Goal: Task Accomplishment & Management: Complete application form

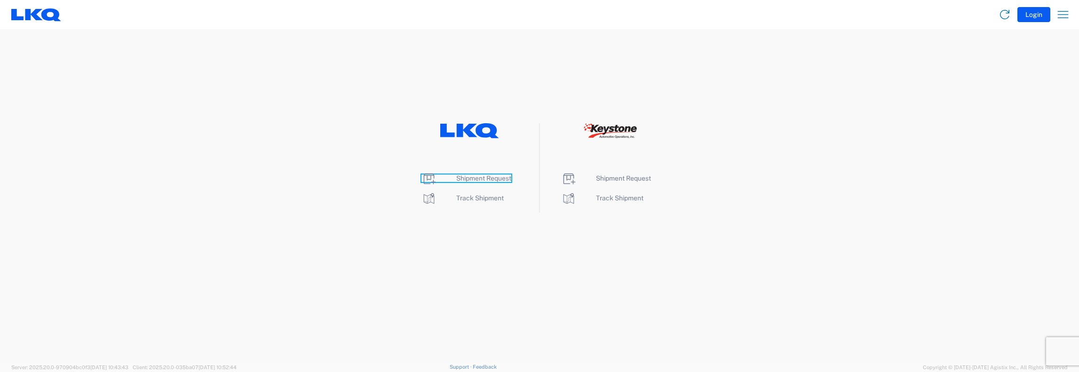
click at [464, 175] on span "Shipment Request" at bounding box center [483, 178] width 55 height 8
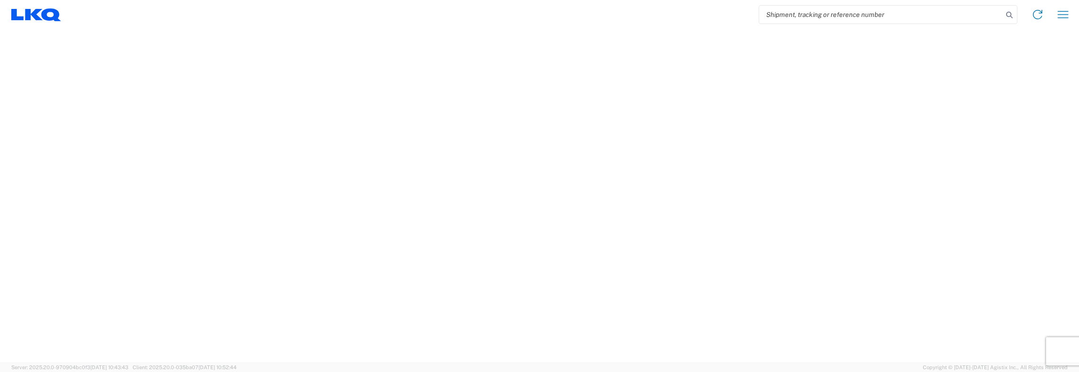
select select "FULL"
select select "LBS"
select select "IN"
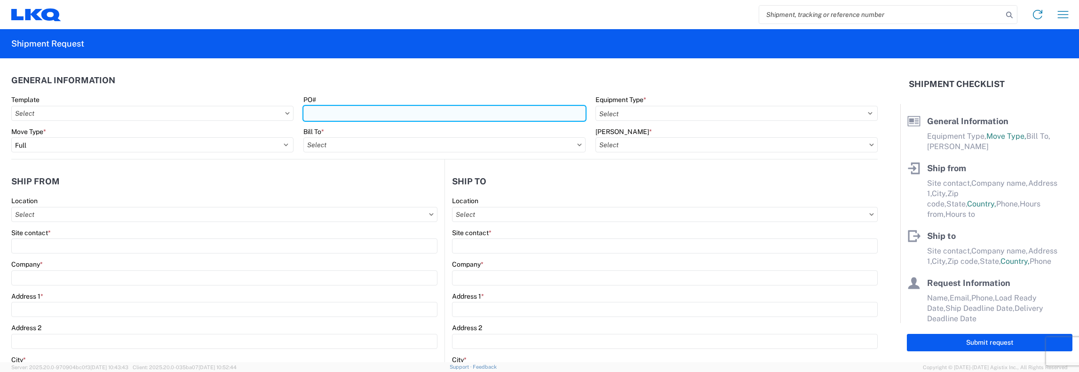
drag, startPoint x: 308, startPoint y: 113, endPoint x: 320, endPoint y: 112, distance: 11.3
click at [308, 113] on input "PO#" at bounding box center [444, 113] width 282 height 15
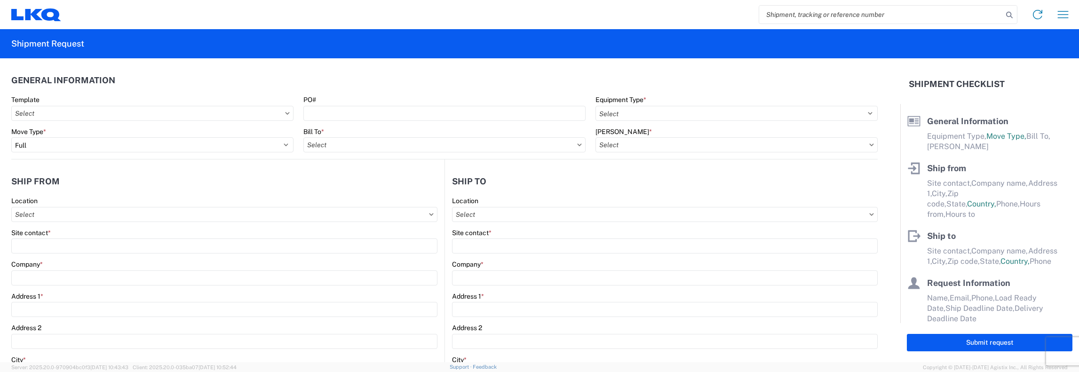
click at [788, 16] on input "search" at bounding box center [881, 15] width 244 height 18
click at [766, 14] on input "search" at bounding box center [881, 15] width 244 height 18
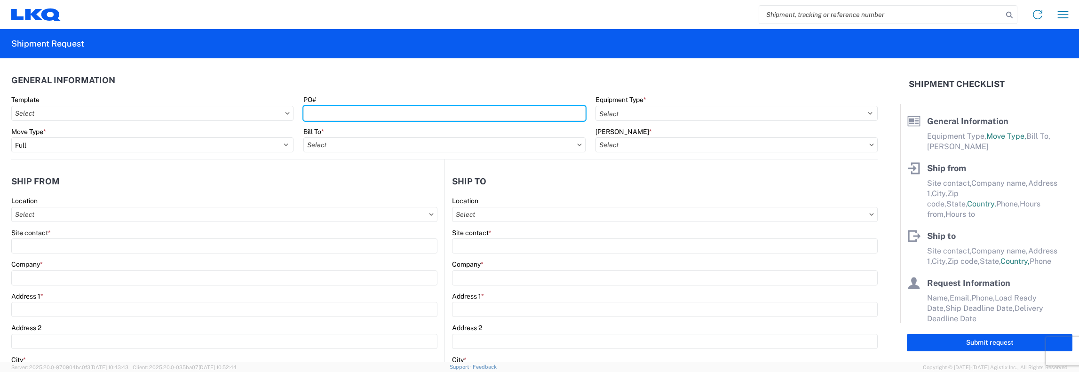
drag, startPoint x: 317, startPoint y: 111, endPoint x: 356, endPoint y: 105, distance: 39.1
click at [317, 111] on input "PO#" at bounding box center [444, 113] width 282 height 15
type input "1100-114"
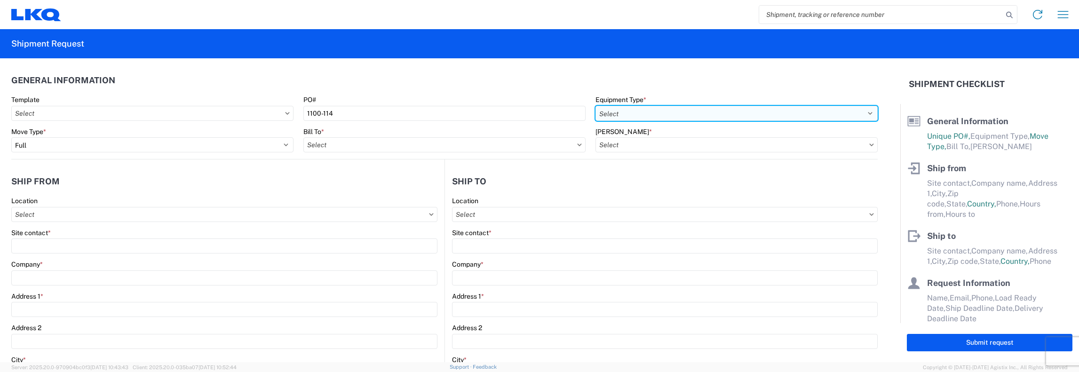
click at [864, 112] on select "Select 53’ Dry Van Flatbed Dropdeck (van) Lowboy (flatbed) Rail" at bounding box center [736, 113] width 282 height 15
select select "STDV"
click at [595, 106] on select "Select 53’ Dry Van Flatbed Dropdeck (van) Lowboy (flatbed) Rail" at bounding box center [736, 113] width 282 height 15
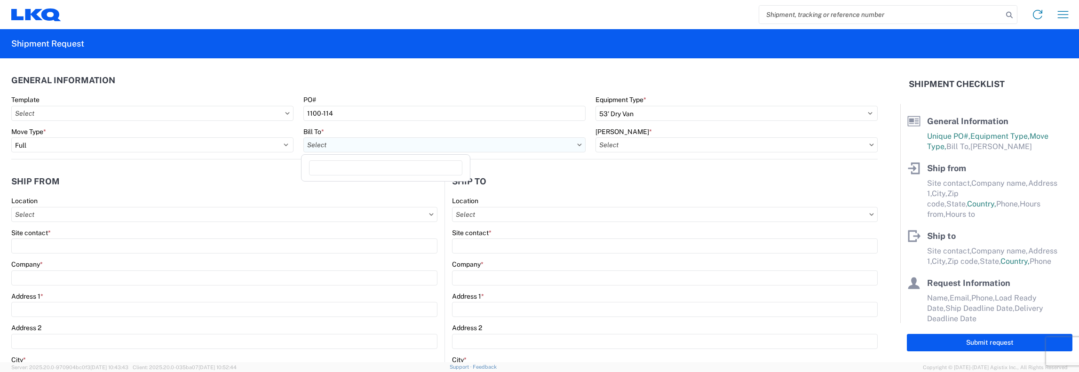
click at [314, 145] on input "text" at bounding box center [444, 144] width 282 height 15
type input "1481"
click at [341, 187] on div "1481 - Precious Metals - Master Mining" at bounding box center [385, 186] width 165 height 15
type input "1481 - Precious Metals - Master Mining"
click at [615, 142] on input "text" at bounding box center [736, 144] width 282 height 15
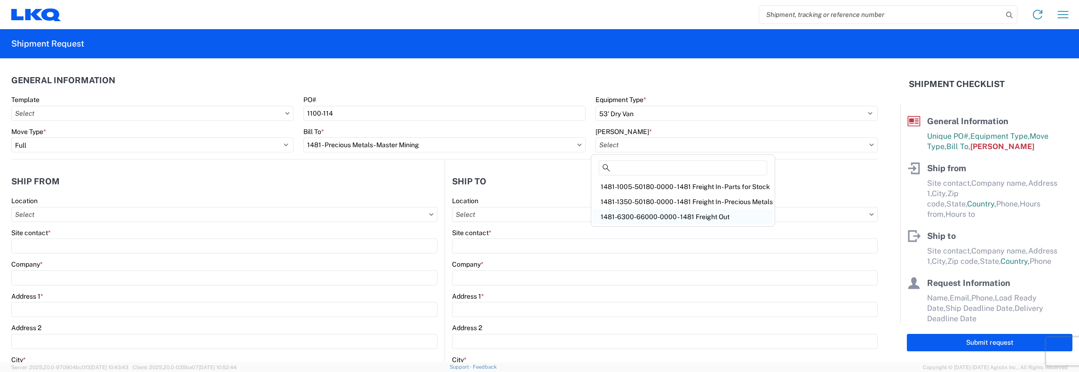
click at [650, 220] on div "1481-6300-66000-0000 - 1481 Freight Out" at bounding box center [683, 216] width 180 height 15
type input "1481-6300-66000-0000 - 1481 Freight Out"
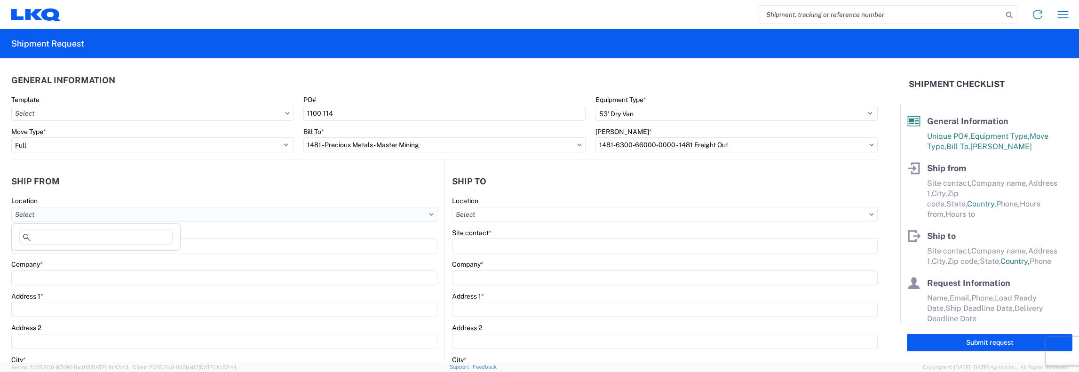
click at [18, 213] on input "text" at bounding box center [224, 214] width 426 height 15
type input "1100"
click at [69, 253] on div "1100 - LKQ Crystal River" at bounding box center [96, 255] width 165 height 15
type input "1100 - LKQ Crystal River"
type input "LKQ Corporation"
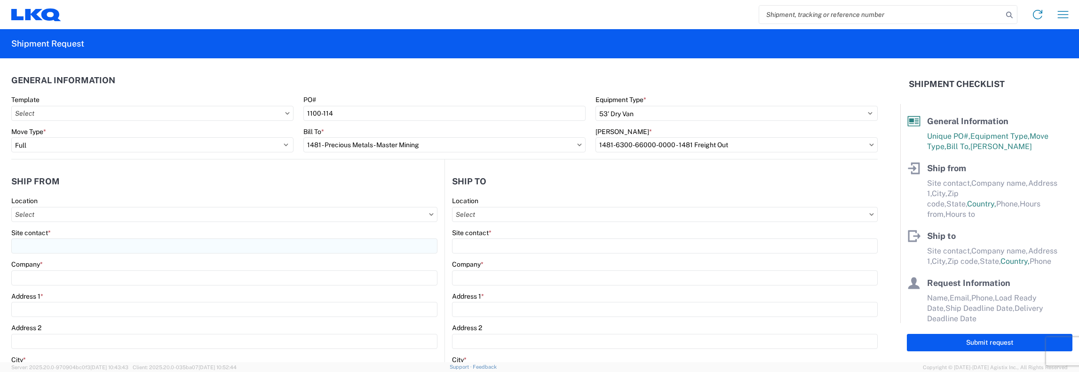
type input "[STREET_ADDRESS][PERSON_NAME]"
type input "Crystal River"
type input "34429"
select select "FL"
select select "US"
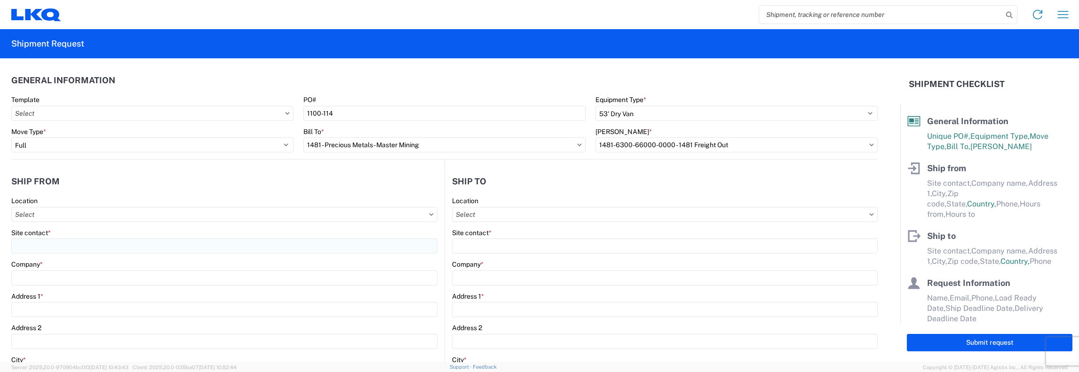
type input "[PHONE_NUMBER]"
type input "07:00"
type input "17:00"
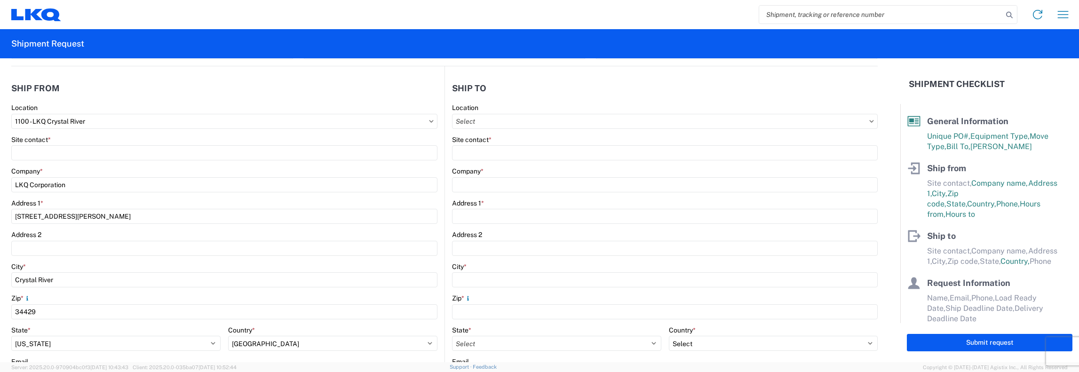
scroll to position [94, 0]
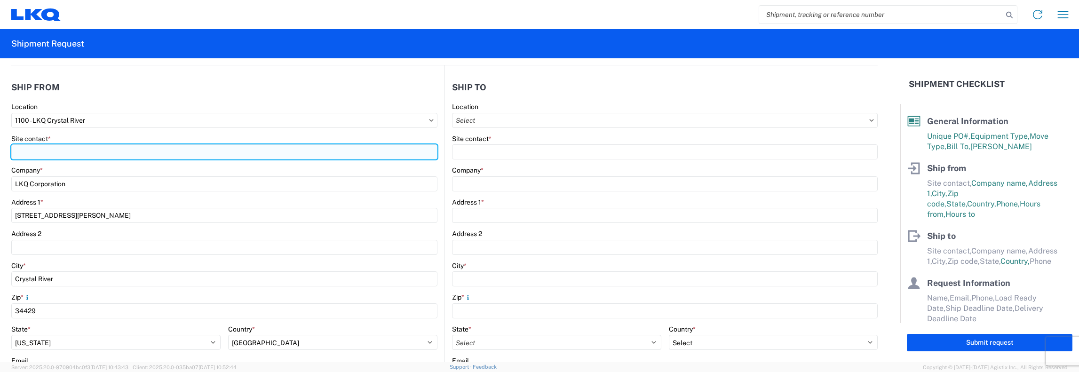
click at [14, 153] on input "Site contact *" at bounding box center [224, 151] width 426 height 15
type input "[PERSON_NAME]"
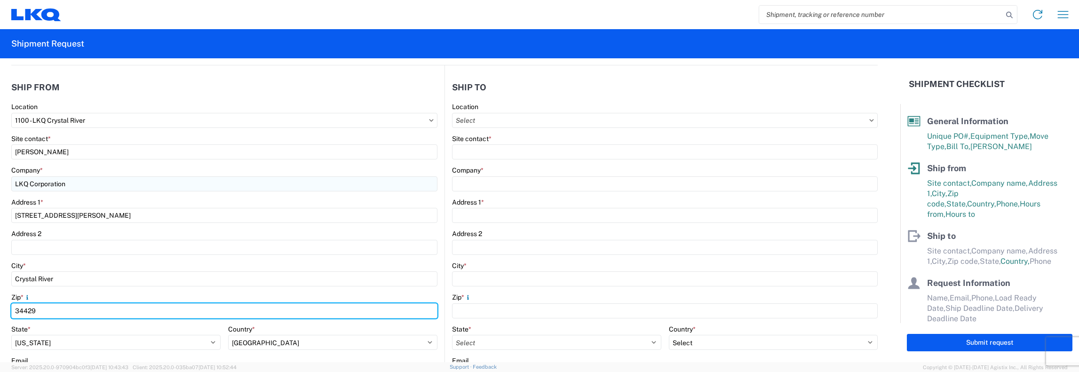
type input "34428"
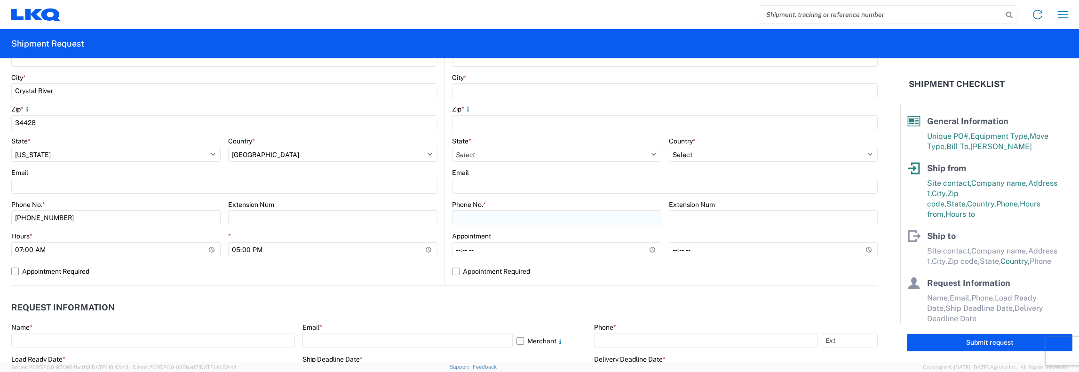
scroll to position [0, 0]
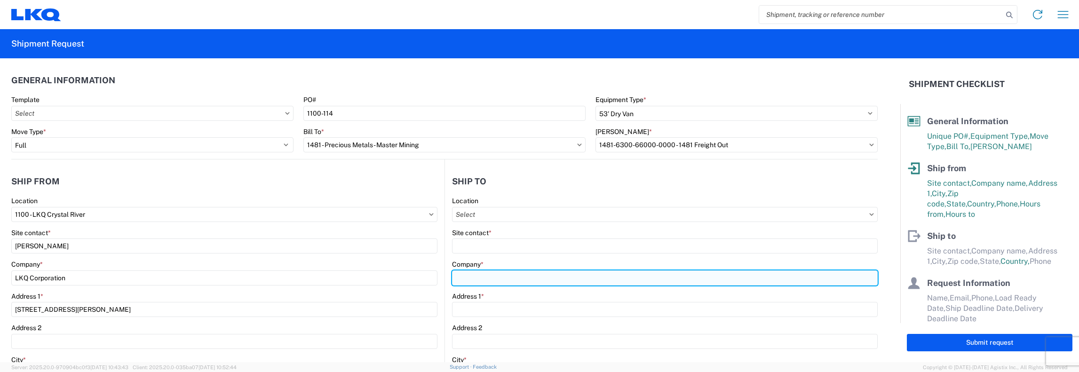
drag, startPoint x: 454, startPoint y: 276, endPoint x: 460, endPoint y: 274, distance: 5.8
click at [455, 276] on input "Company *" at bounding box center [665, 277] width 426 height 15
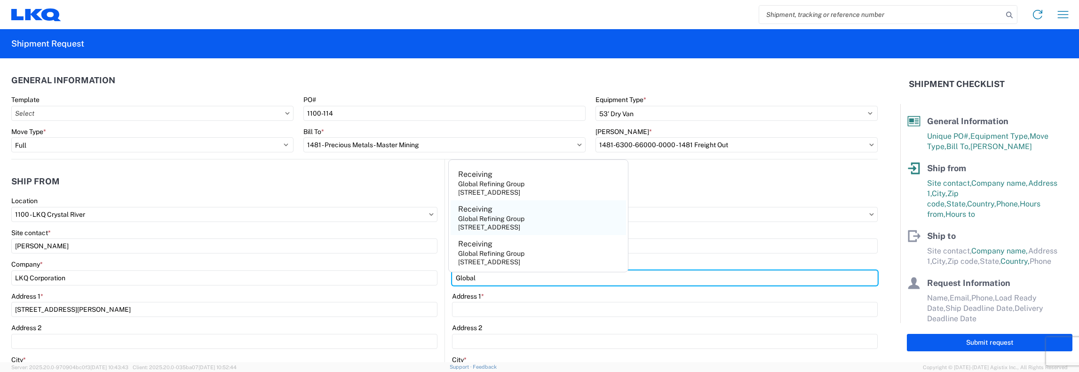
type input "Global Refining Group"
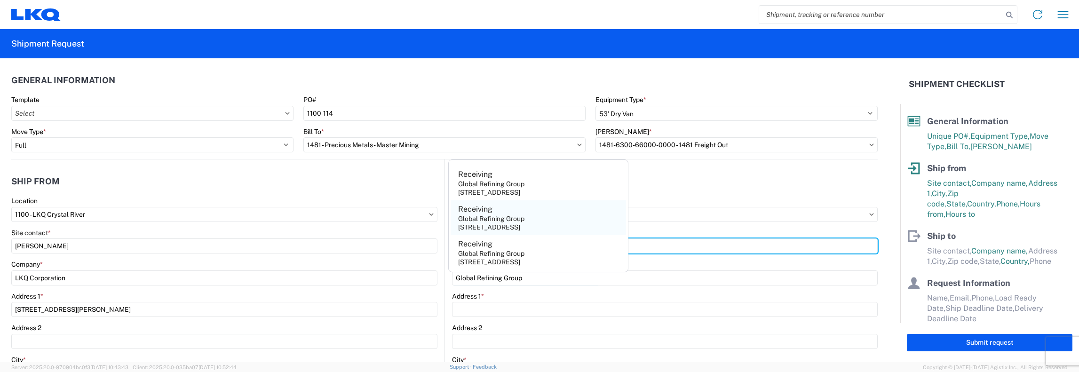
type input "Receiving"
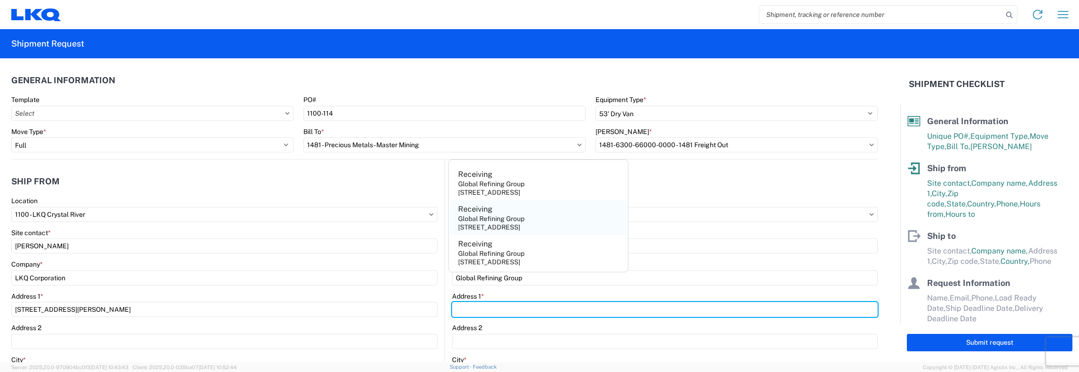
type input "[STREET_ADDRESS]"
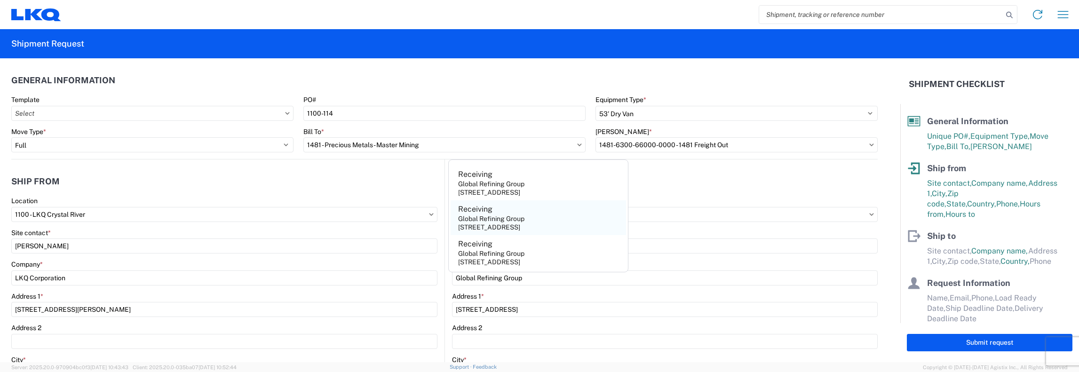
type input "[GEOGRAPHIC_DATA]"
type input "23944"
select select "VA"
type input "[PERSON_NAME][EMAIL_ADDRESS][DOMAIN_NAME]"
type input "8772571404"
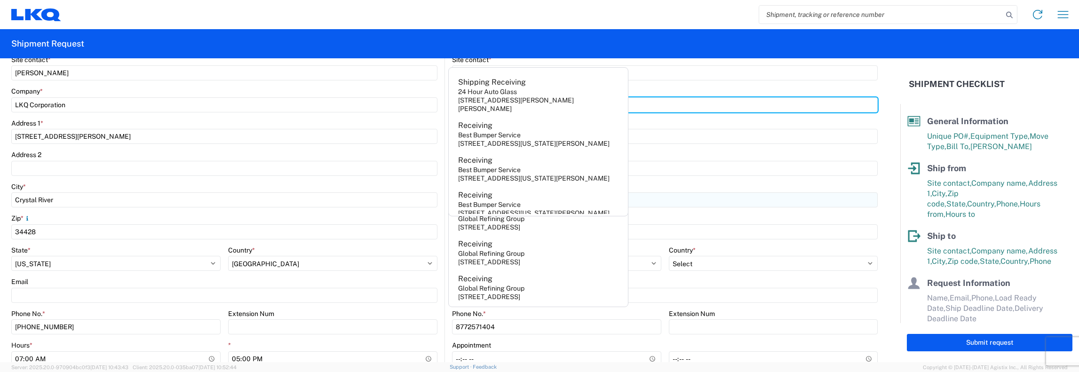
scroll to position [188, 0]
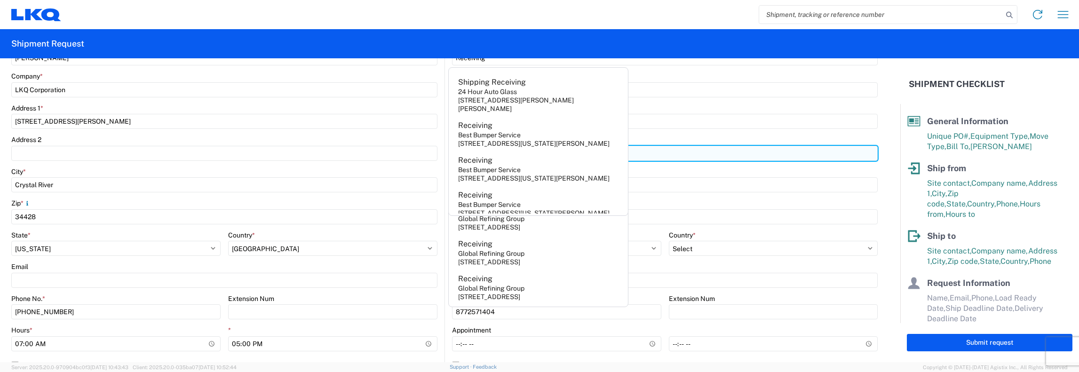
click at [720, 159] on input "Address 2" at bounding box center [665, 153] width 426 height 15
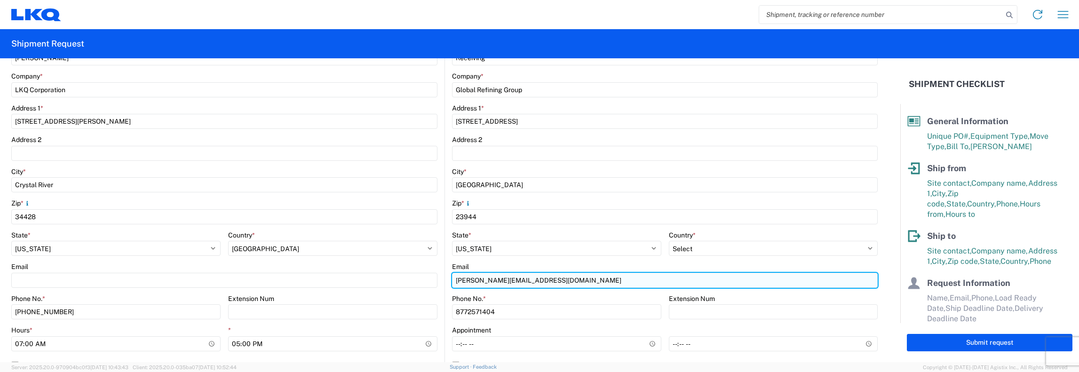
drag, startPoint x: 466, startPoint y: 279, endPoint x: 481, endPoint y: 283, distance: 15.1
click at [466, 279] on input "[PERSON_NAME][EMAIL_ADDRESS][DOMAIN_NAME]" at bounding box center [665, 280] width 426 height 15
click at [635, 280] on input "[PERSON_NAME]@[EMAIL_ADDRESS][DOMAIN_NAME]" at bounding box center [665, 280] width 426 height 15
click at [611, 280] on input "[PERSON_NAME]@[EMAIL_ADDRESS][DOMAIN_NAME]" at bounding box center [665, 280] width 426 height 15
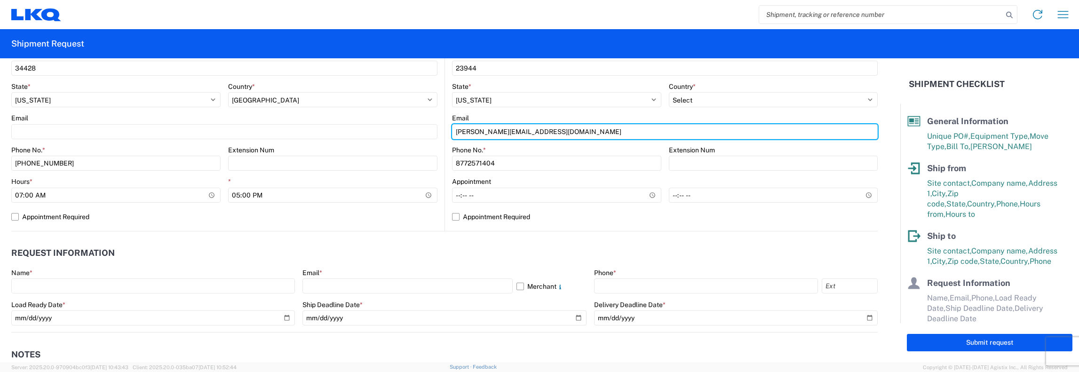
scroll to position [376, 0]
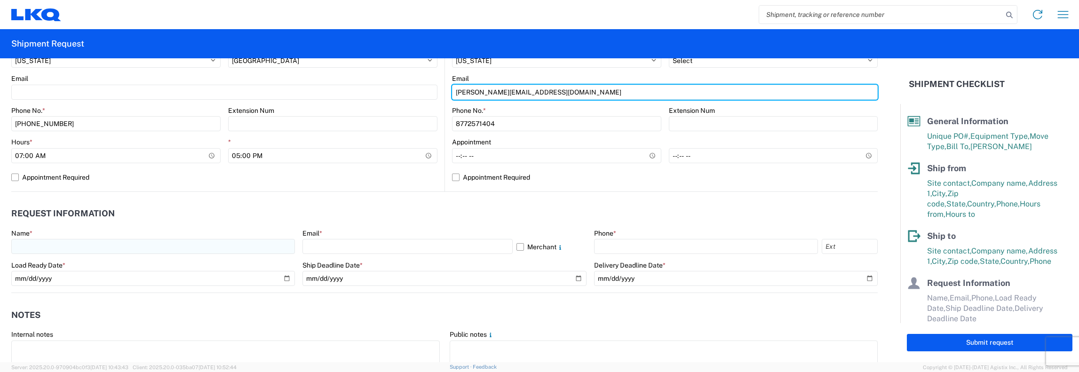
type input "[PERSON_NAME][EMAIL_ADDRESS][DOMAIN_NAME]"
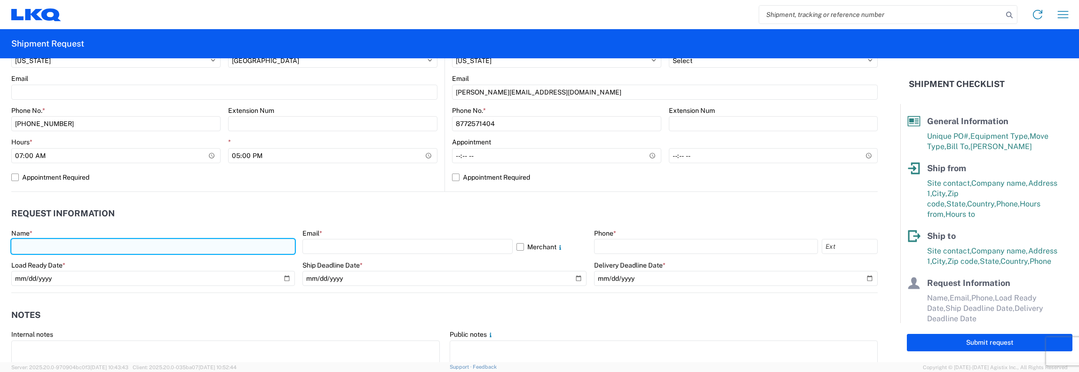
click at [24, 243] on input "text" at bounding box center [153, 246] width 284 height 15
type input "[PERSON_NAME]"
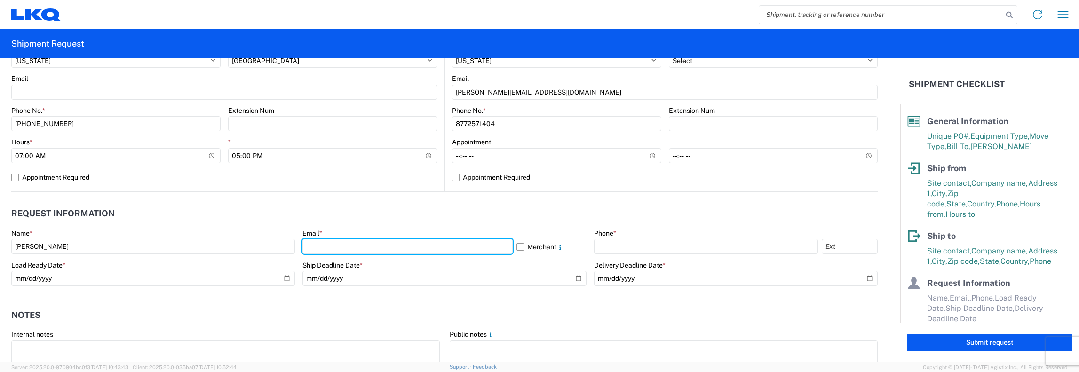
type input "[EMAIL_ADDRESS][DOMAIN_NAME]"
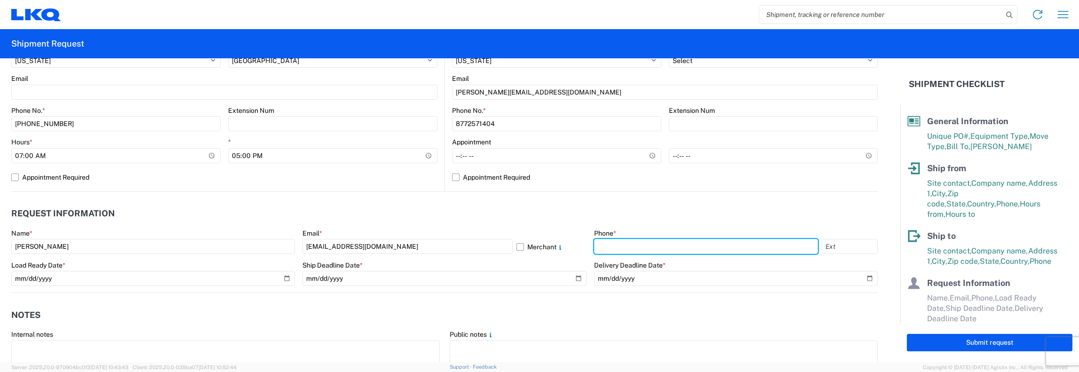
type input "4016018171"
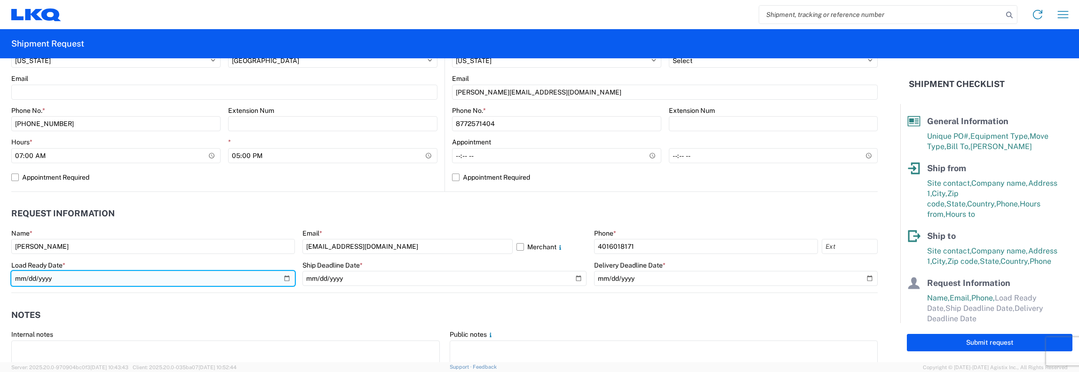
click at [284, 279] on input "date" at bounding box center [153, 278] width 284 height 15
type input "[DATE]"
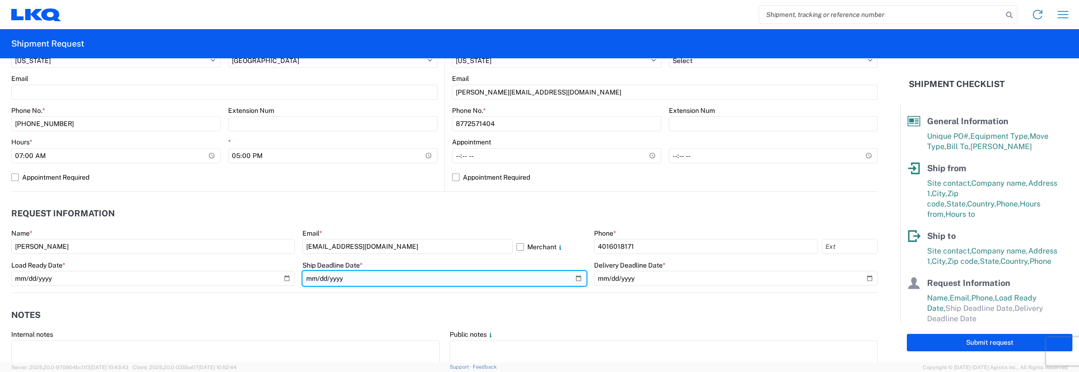
click at [572, 278] on input "date" at bounding box center [444, 278] width 284 height 15
type input "[DATE]"
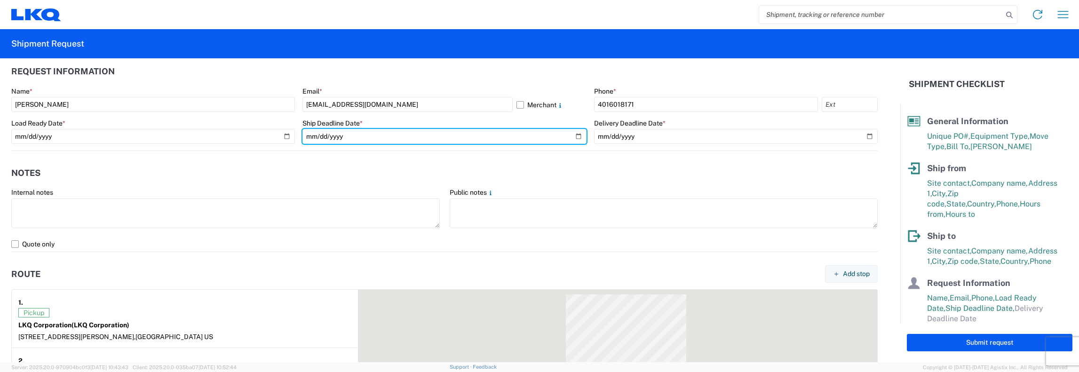
scroll to position [564, 0]
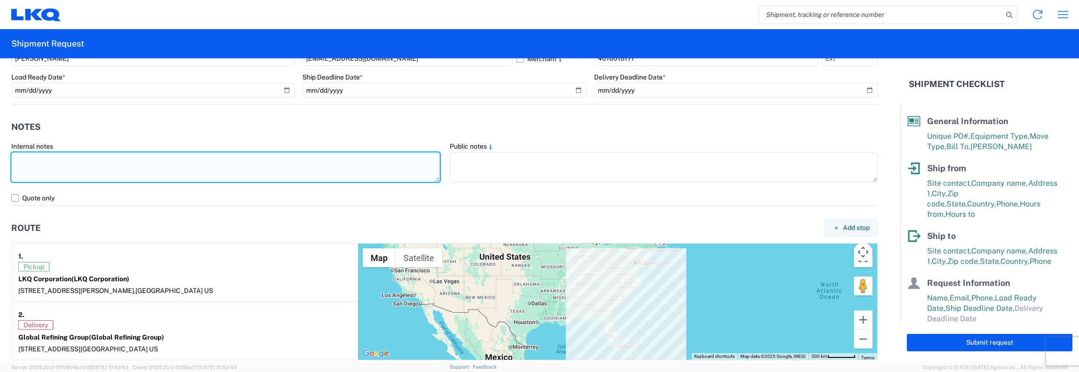
click at [16, 158] on textarea at bounding box center [225, 167] width 428 height 30
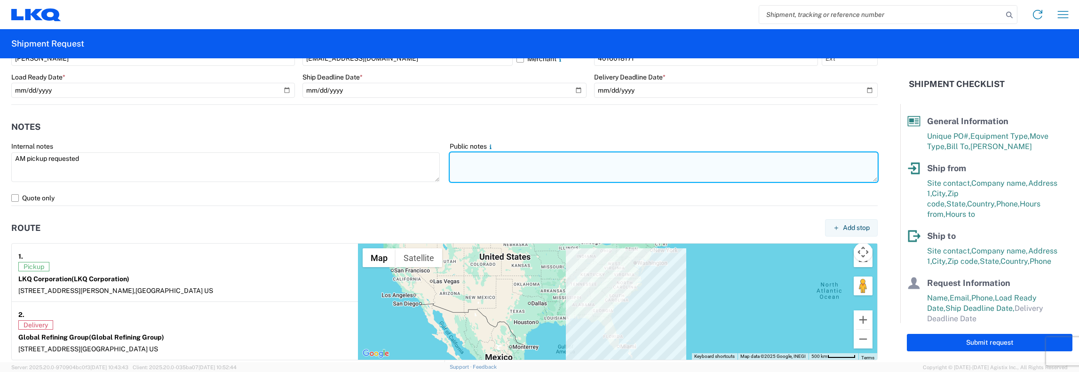
click at [462, 158] on textarea at bounding box center [664, 167] width 428 height 30
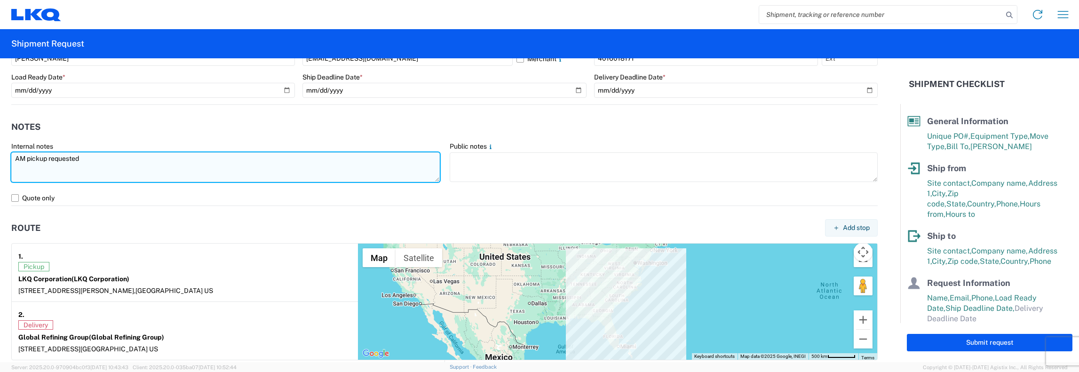
click at [81, 158] on textarea "AM pickup requested" at bounding box center [225, 167] width 428 height 30
drag, startPoint x: 83, startPoint y: 158, endPoint x: 8, endPoint y: 154, distance: 74.4
click at [8, 154] on agx-form-control-wrapper-v2 "Internal notes AM pickup requested." at bounding box center [226, 166] width 438 height 48
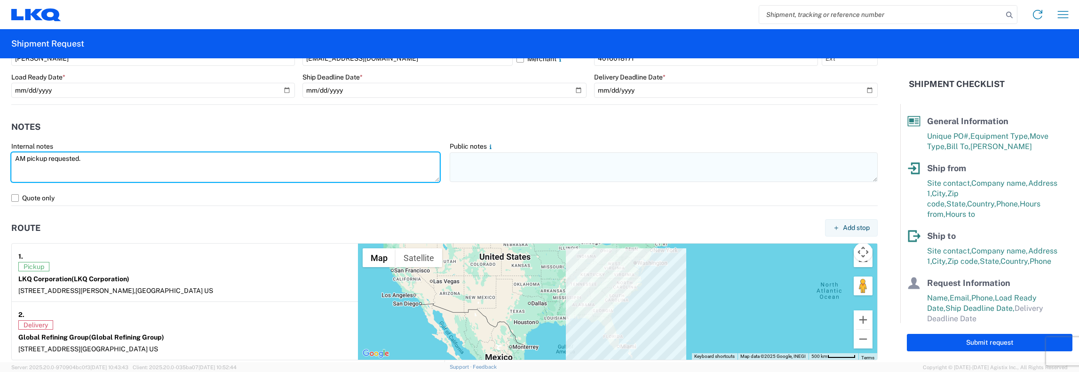
type textarea "AM pickup requested."
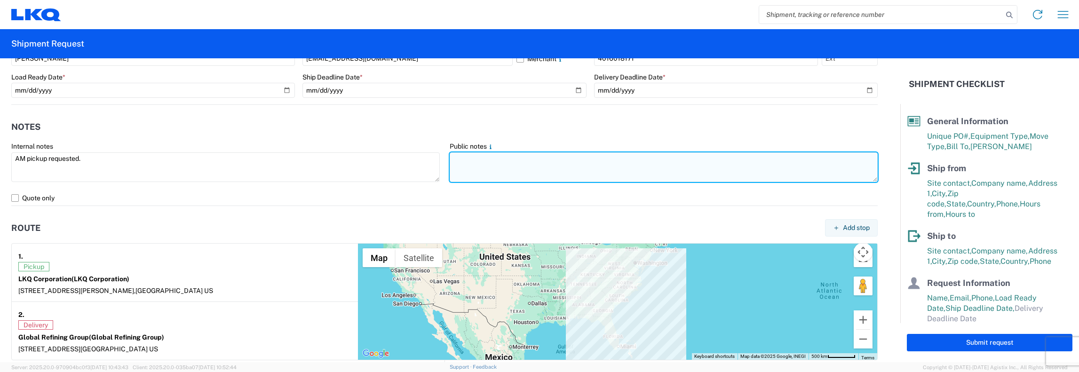
click at [450, 158] on textarea at bounding box center [664, 167] width 428 height 30
paste textarea "AM pickup requested."
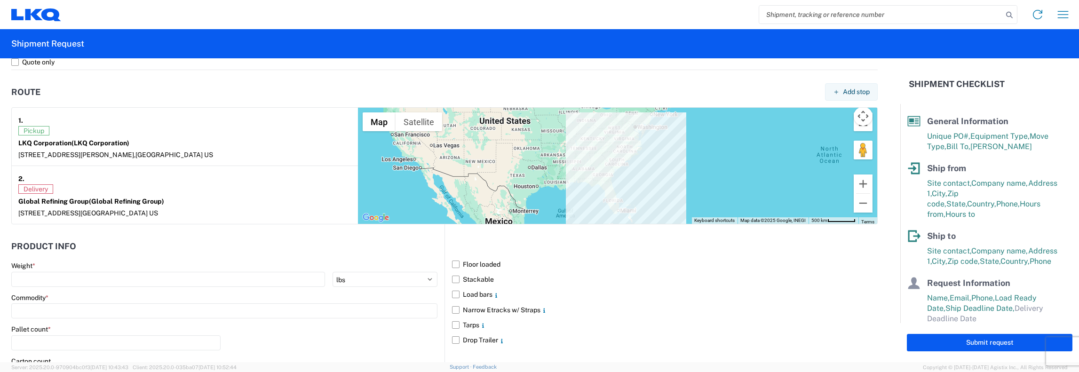
scroll to position [752, 0]
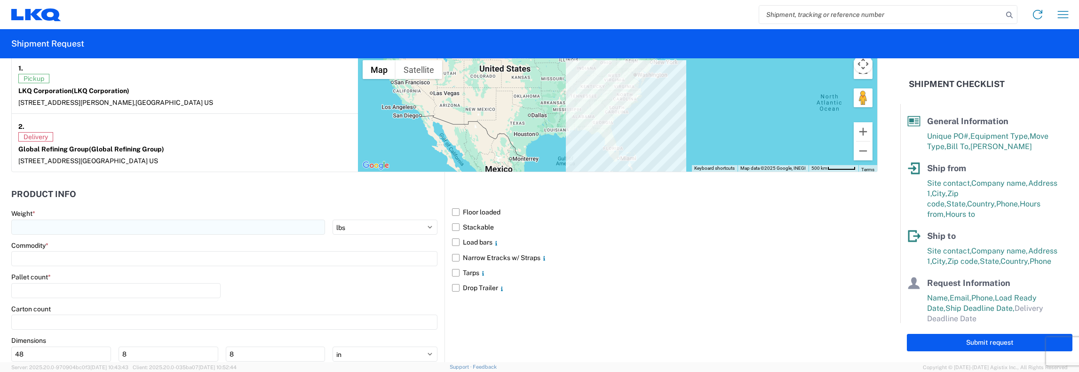
type textarea "AM pickup requested."
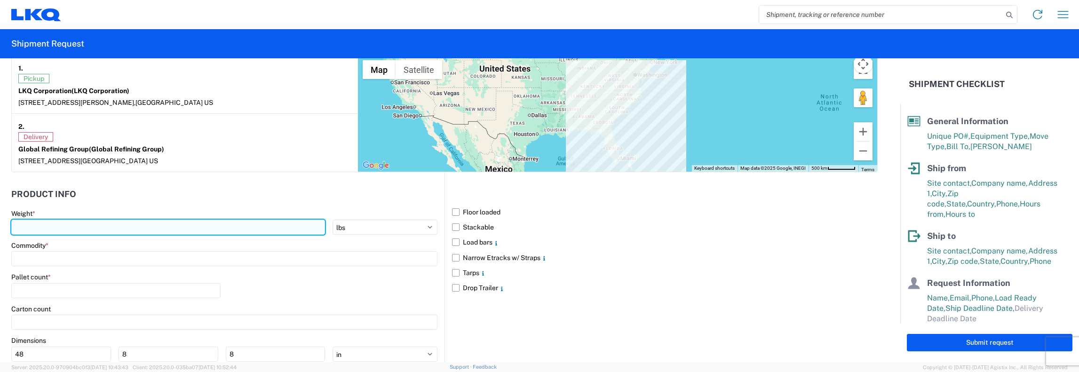
click at [17, 228] on input "number" at bounding box center [168, 227] width 314 height 15
type input "26"
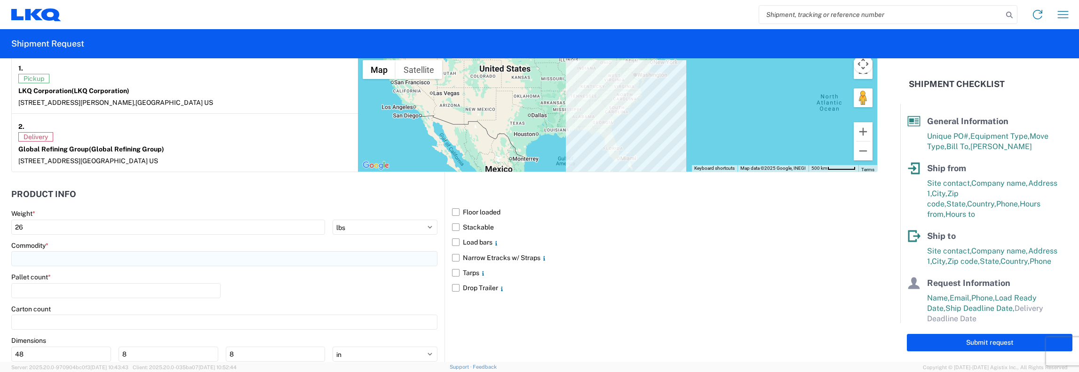
click at [18, 253] on input at bounding box center [224, 258] width 426 height 15
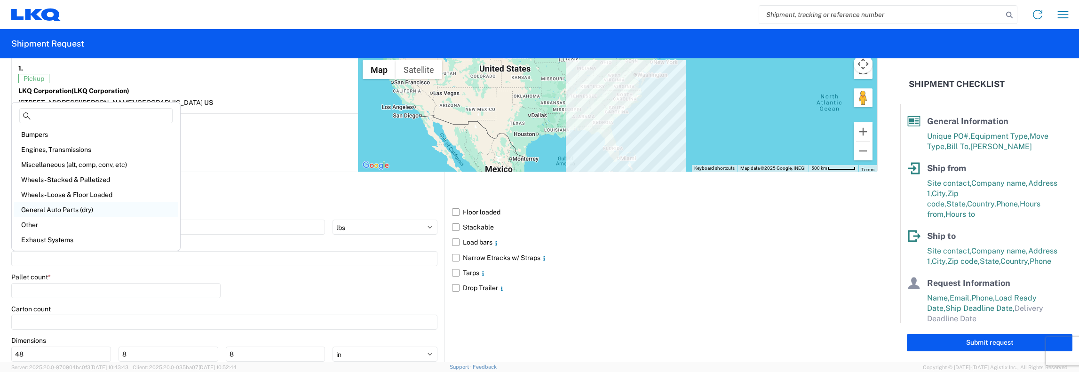
click at [59, 205] on div "General Auto Parts (dry)" at bounding box center [96, 209] width 165 height 15
type input "General Auto Parts (dry)"
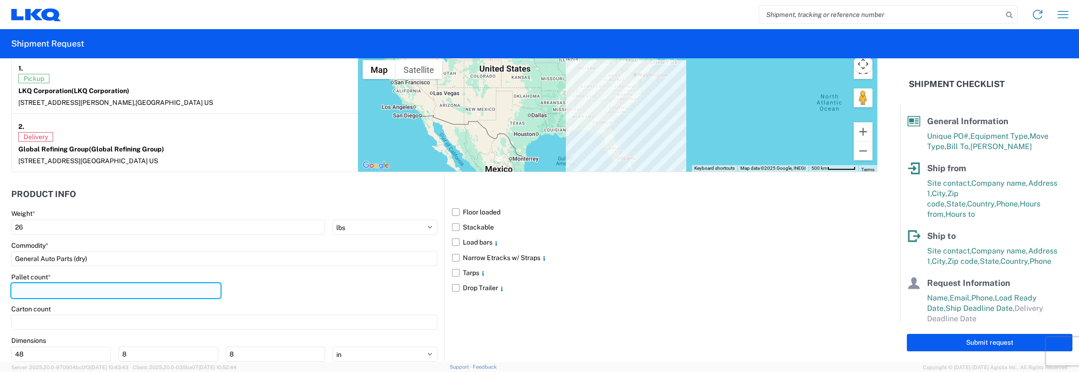
click at [20, 290] on input "number" at bounding box center [115, 290] width 209 height 15
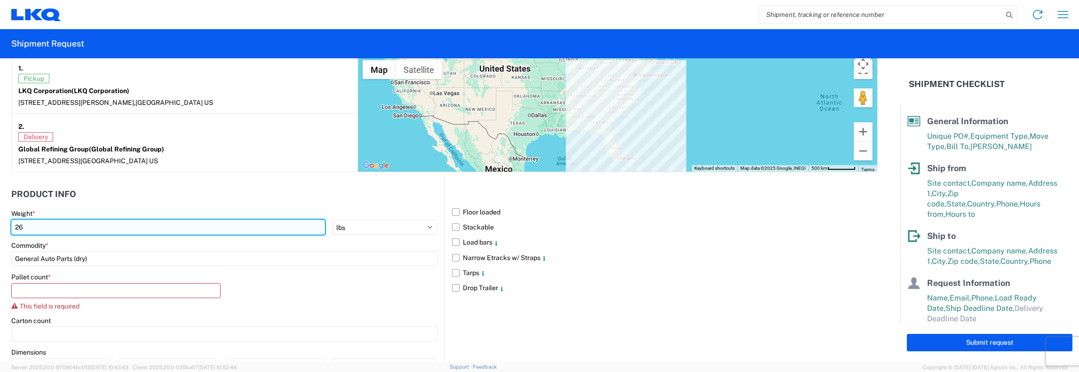
click at [24, 224] on input "26" at bounding box center [168, 227] width 314 height 15
type input "2"
type input "30000"
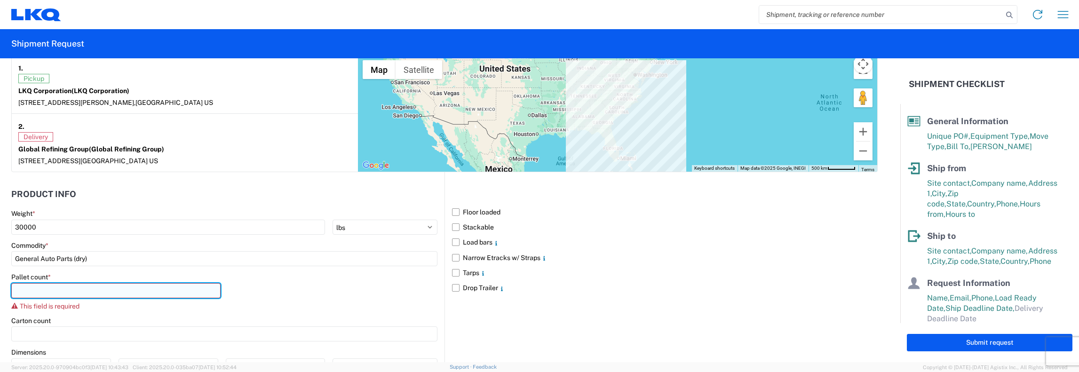
click at [31, 290] on input "number" at bounding box center [115, 290] width 209 height 15
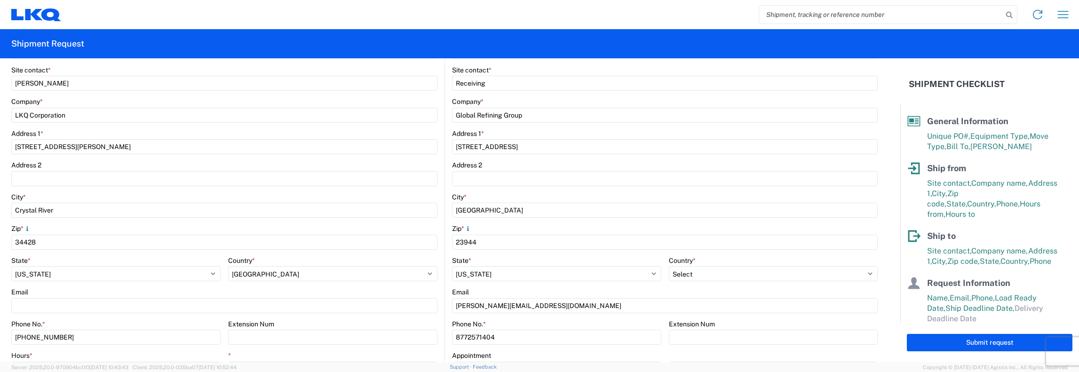
scroll to position [0, 0]
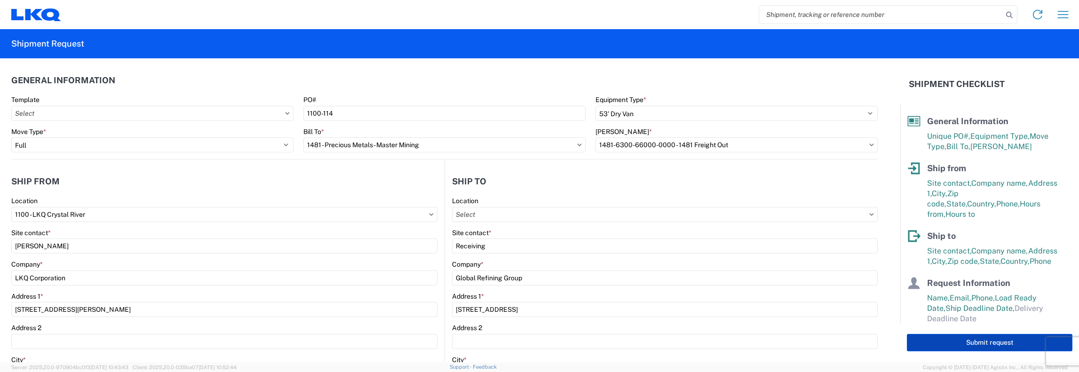
type input "26"
click at [987, 345] on button "Submit request" at bounding box center [990, 342] width 166 height 17
select select "FL"
select select "US"
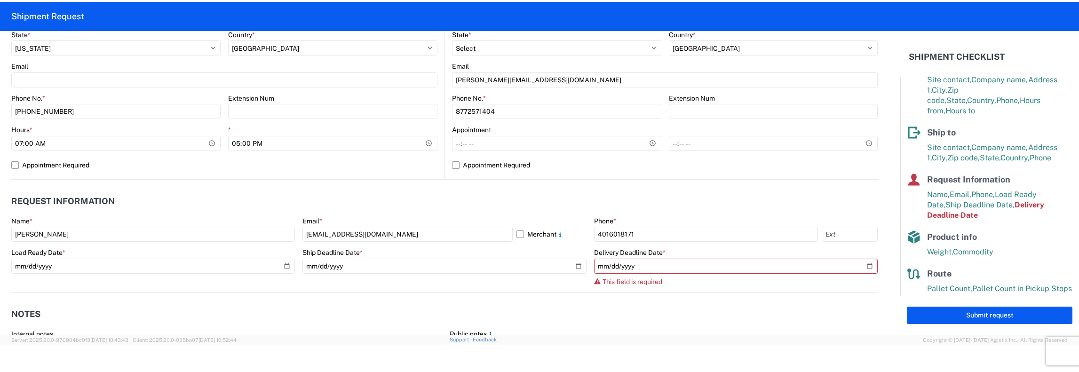
scroll to position [423, 0]
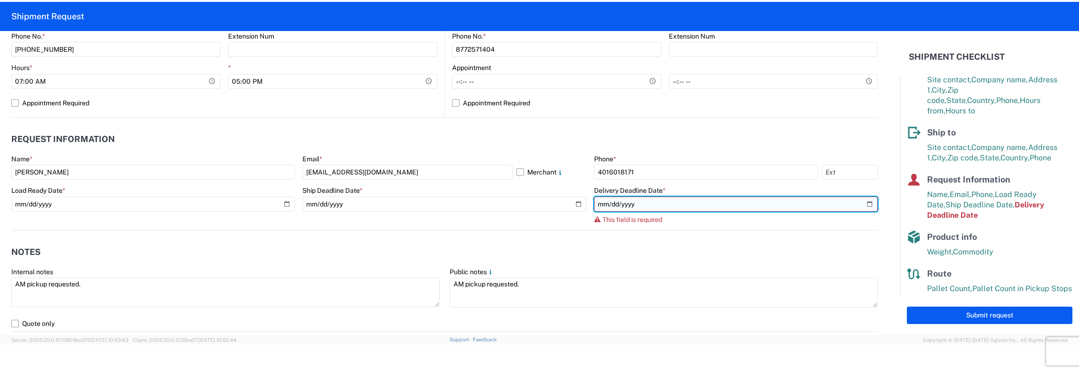
click at [863, 205] on input "date" at bounding box center [736, 204] width 284 height 15
type input "[DATE]"
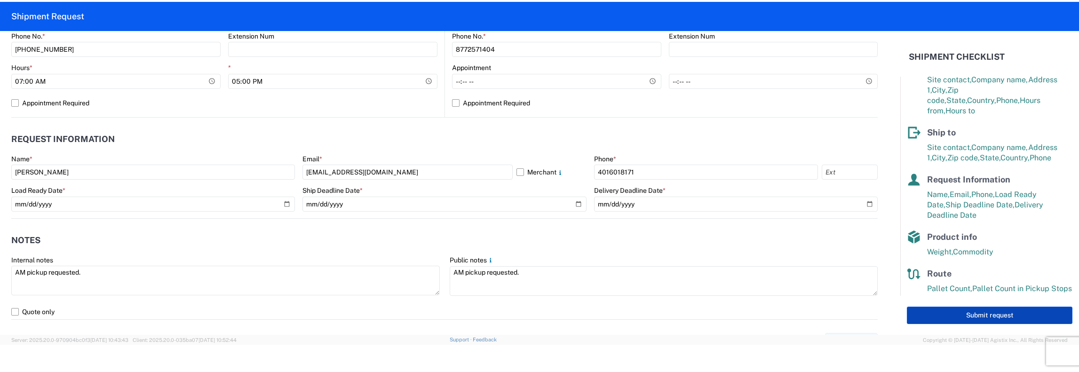
click at [982, 316] on button "Submit request" at bounding box center [990, 315] width 166 height 17
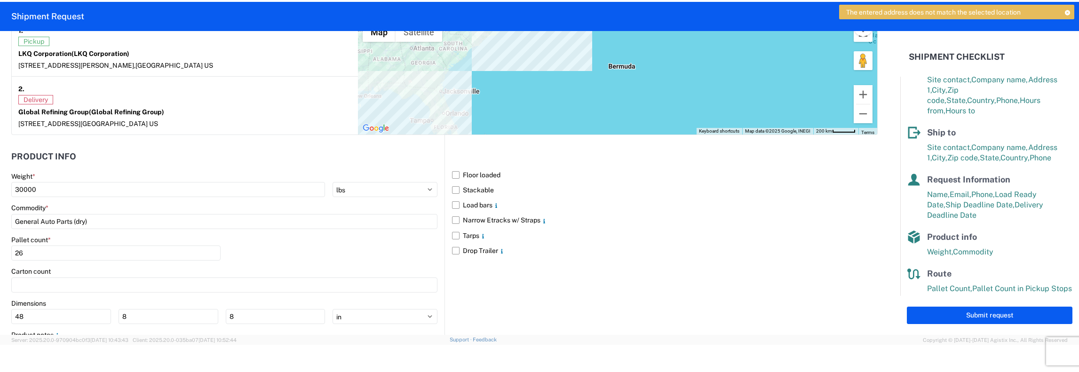
scroll to position [821, 0]
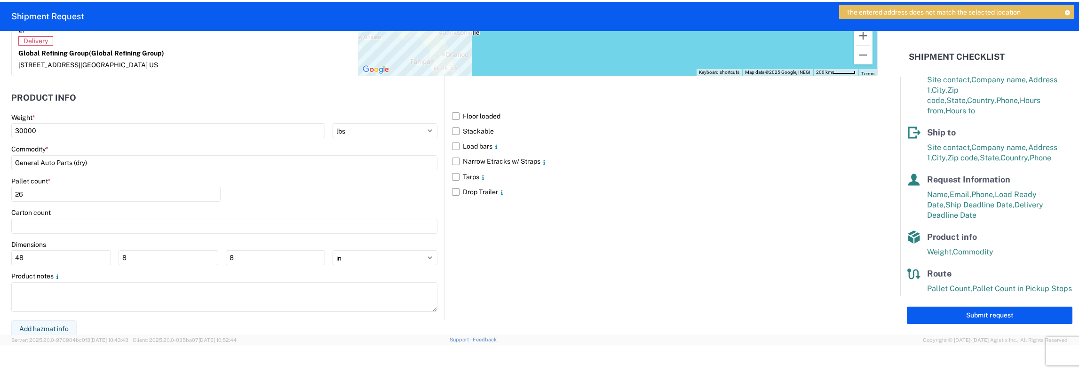
click at [216, 326] on form "General Information Template PO# 1100-114 Equipment Type * Select 53’ Dry Van F…" at bounding box center [450, 183] width 900 height 304
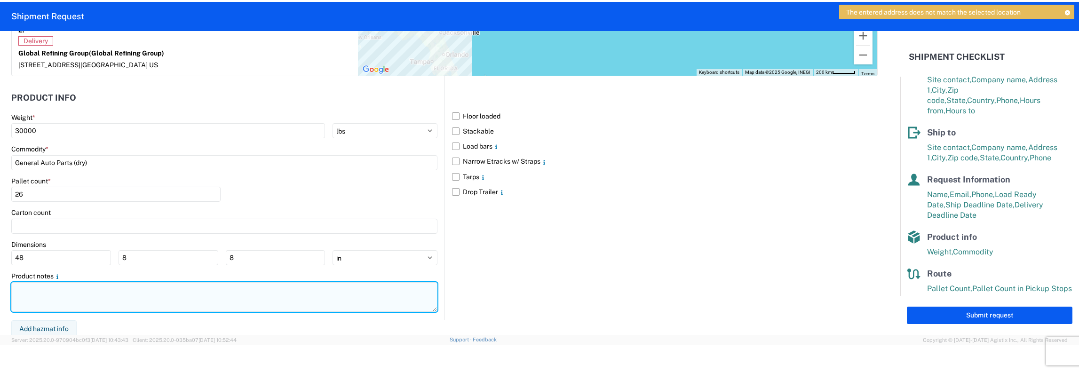
click at [266, 300] on textarea at bounding box center [224, 297] width 426 height 30
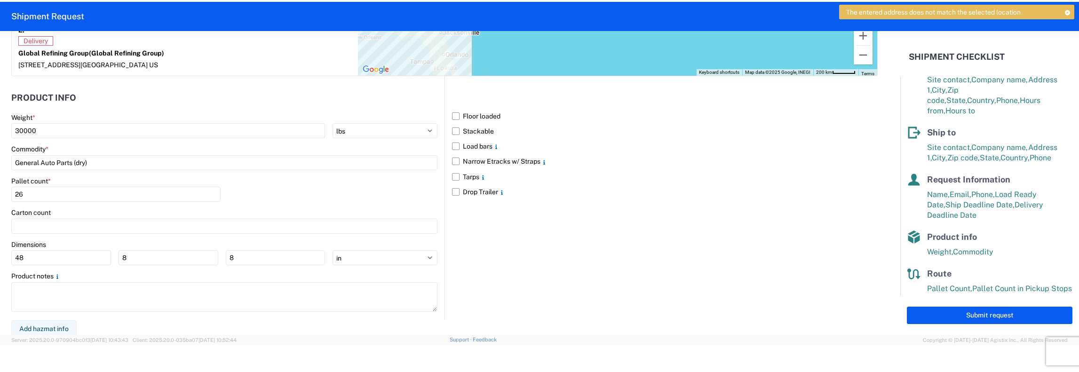
drag, startPoint x: 985, startPoint y: 316, endPoint x: 1009, endPoint y: 309, distance: 24.9
click at [986, 316] on button "Submit request" at bounding box center [990, 315] width 166 height 17
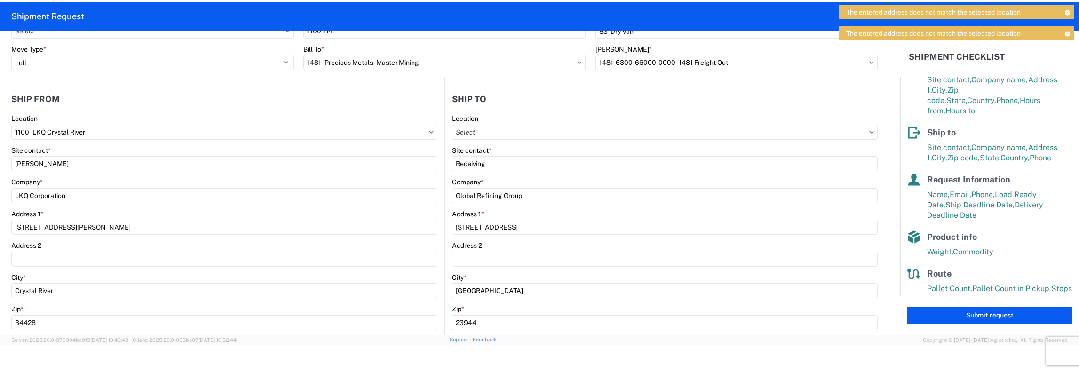
scroll to position [0, 0]
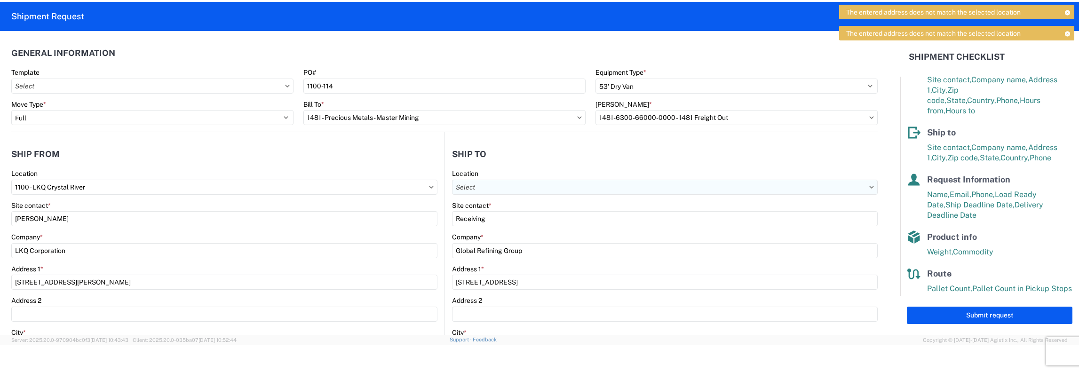
click at [536, 185] on input "text" at bounding box center [665, 187] width 426 height 15
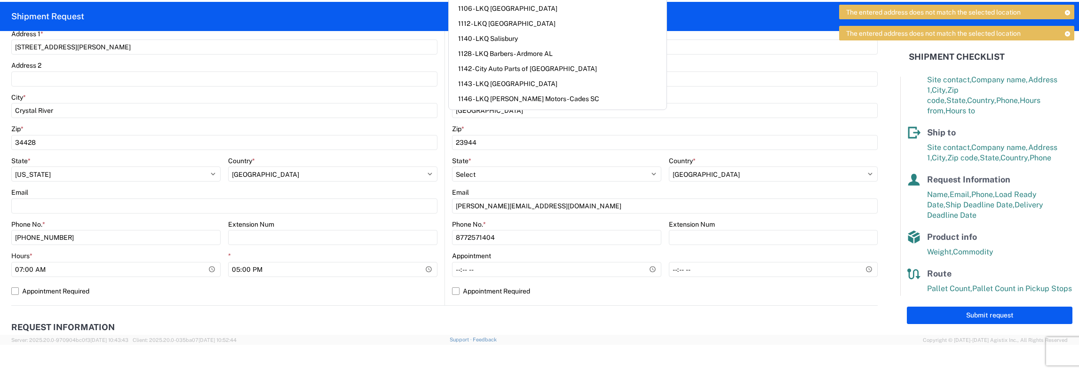
scroll to position [188, 0]
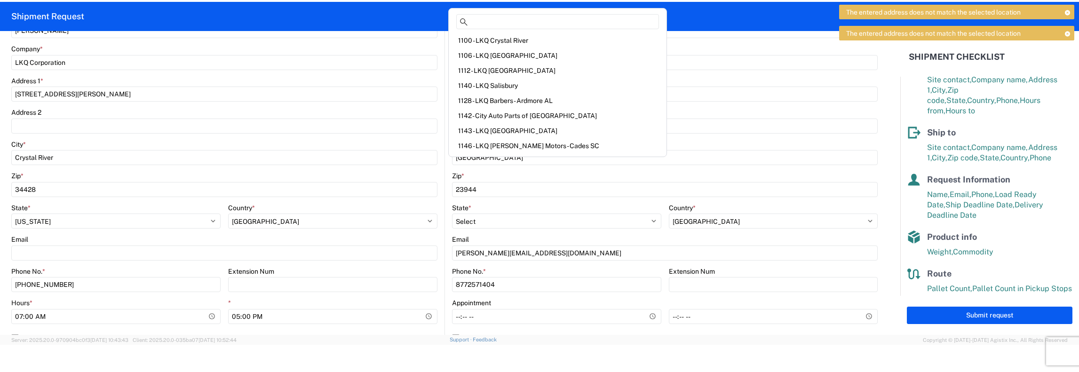
click at [388, 240] on div "Email" at bounding box center [224, 239] width 426 height 8
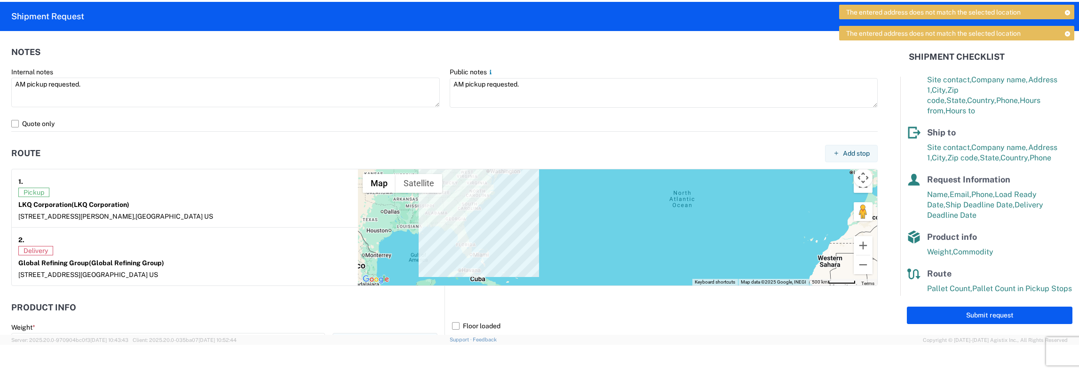
scroll to position [821, 0]
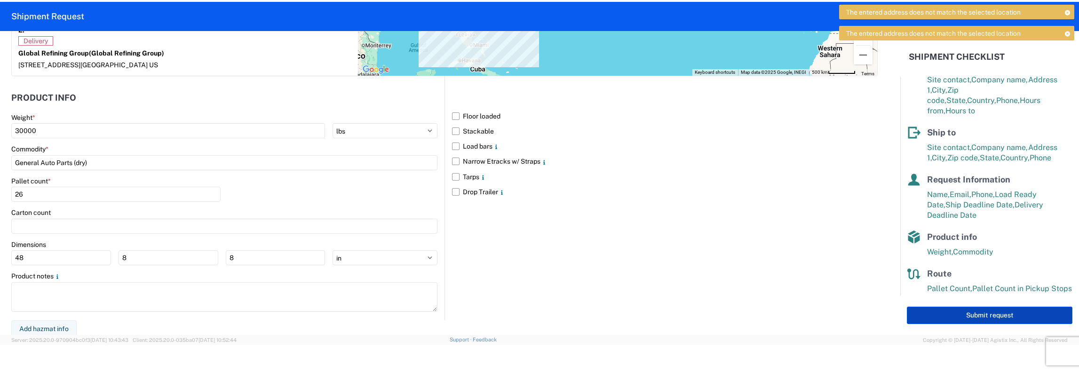
click at [1003, 316] on button "Submit request" at bounding box center [990, 315] width 166 height 17
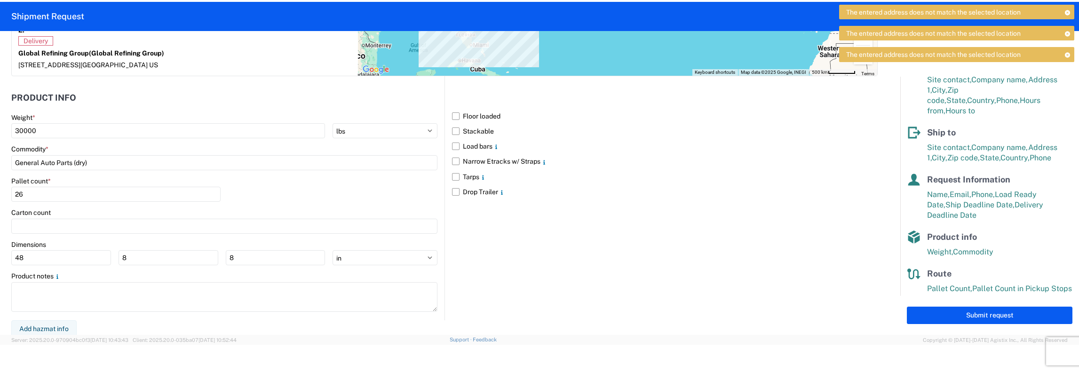
drag, startPoint x: 18, startPoint y: 268, endPoint x: 47, endPoint y: 247, distance: 36.1
click at [22, 265] on main "Weight * 30000 kgs lbs Commodity * General Auto Parts (dry) Pallet count * 26 C…" at bounding box center [227, 216] width 433 height 207
drag, startPoint x: 48, startPoint y: 247, endPoint x: 86, endPoint y: 228, distance: 42.3
click at [50, 244] on div "Dimensions 48 8 8 ft in cm" at bounding box center [224, 252] width 426 height 25
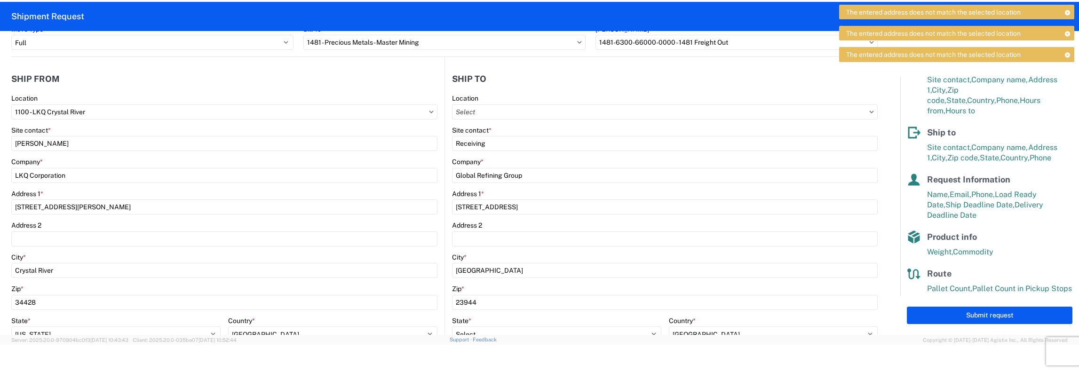
scroll to position [0, 0]
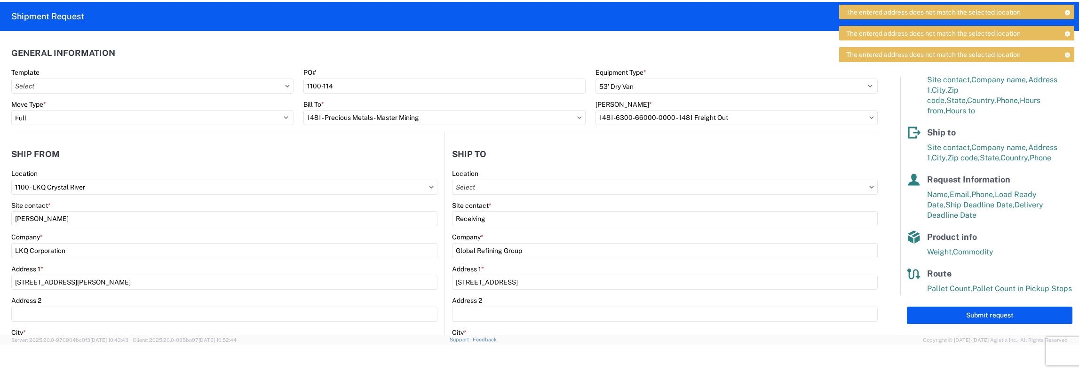
click at [924, 55] on span "The entered address does not match the selected location" at bounding box center [933, 54] width 174 height 8
click at [876, 32] on span "The entered address does not match the selected location" at bounding box center [933, 33] width 174 height 8
click at [872, 8] on span "The entered address does not match the selected location" at bounding box center [933, 12] width 174 height 8
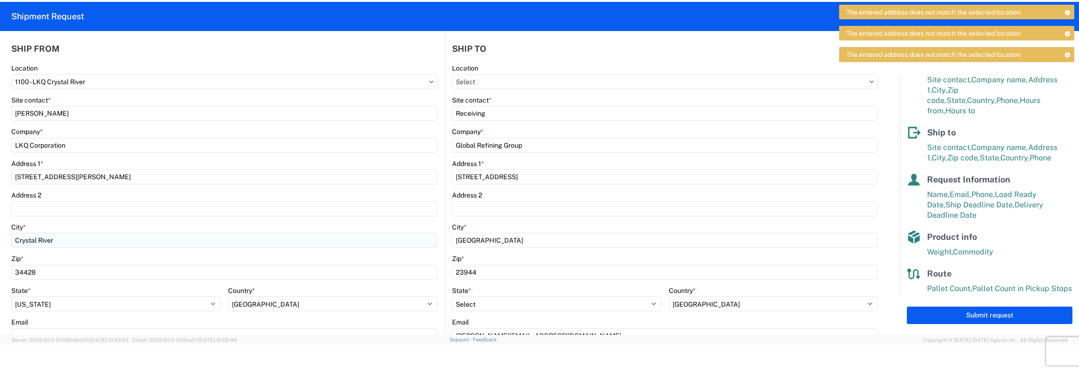
scroll to position [141, 0]
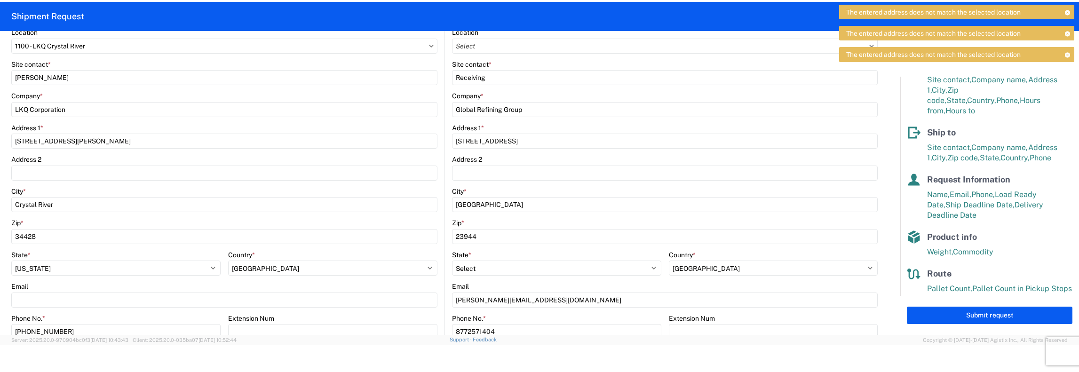
click at [66, 219] on div "Zip *" at bounding box center [224, 223] width 426 height 8
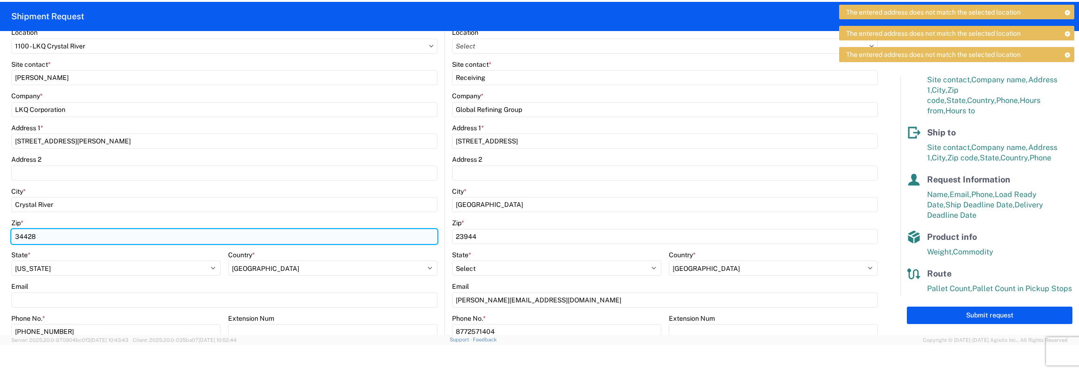
click at [70, 237] on input "34428" at bounding box center [224, 236] width 426 height 15
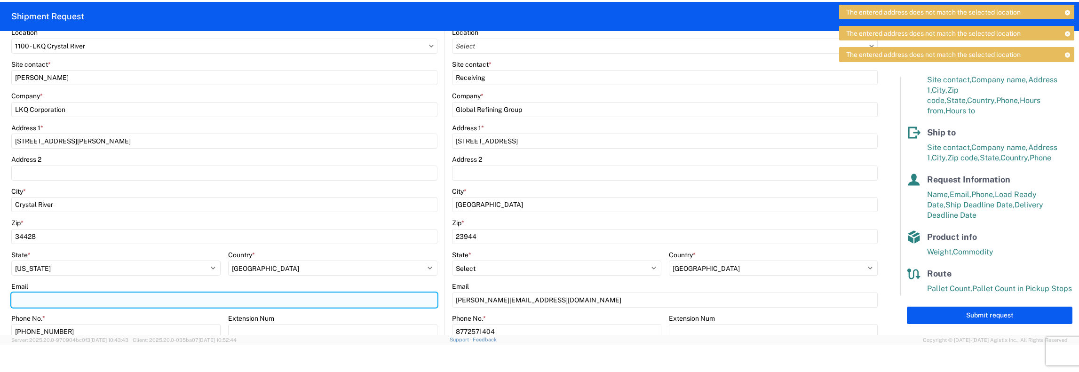
drag, startPoint x: 21, startPoint y: 301, endPoint x: 81, endPoint y: 301, distance: 60.7
click at [21, 301] on input "Email" at bounding box center [224, 299] width 426 height 15
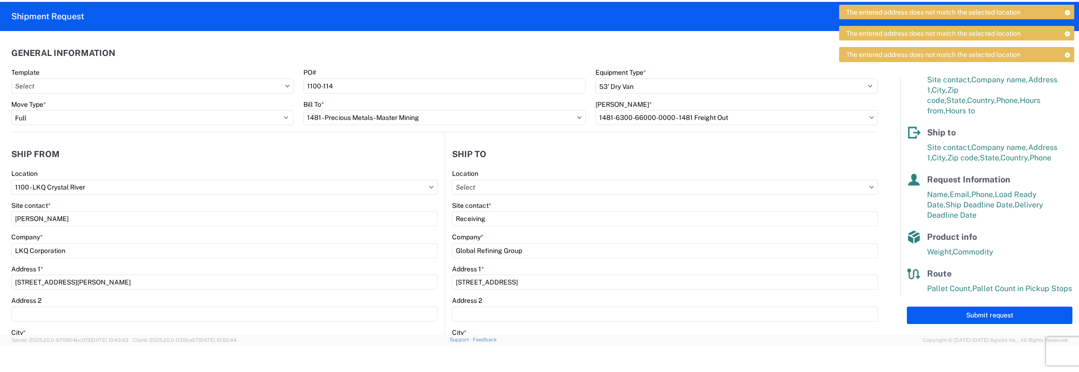
click at [344, 231] on agx-form-control-wrapper-v2 "Site contact * [PERSON_NAME]" at bounding box center [224, 217] width 426 height 32
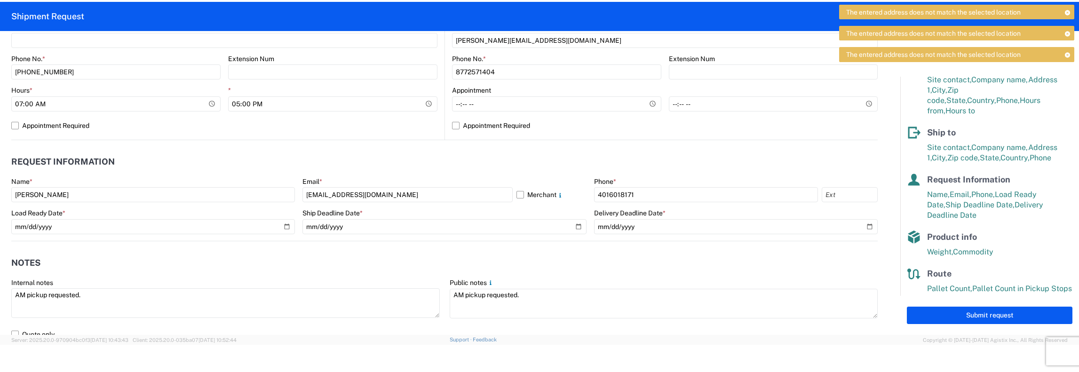
scroll to position [423, 0]
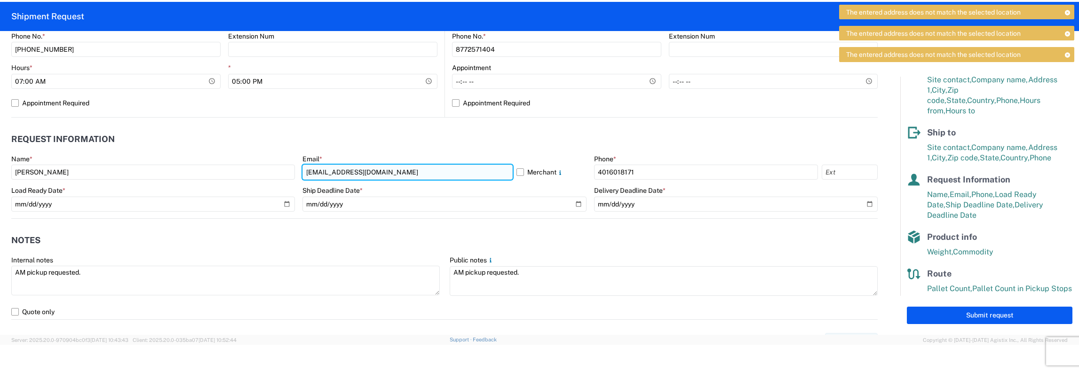
click at [373, 171] on input "[EMAIL_ADDRESS][DOMAIN_NAME]" at bounding box center [407, 172] width 210 height 15
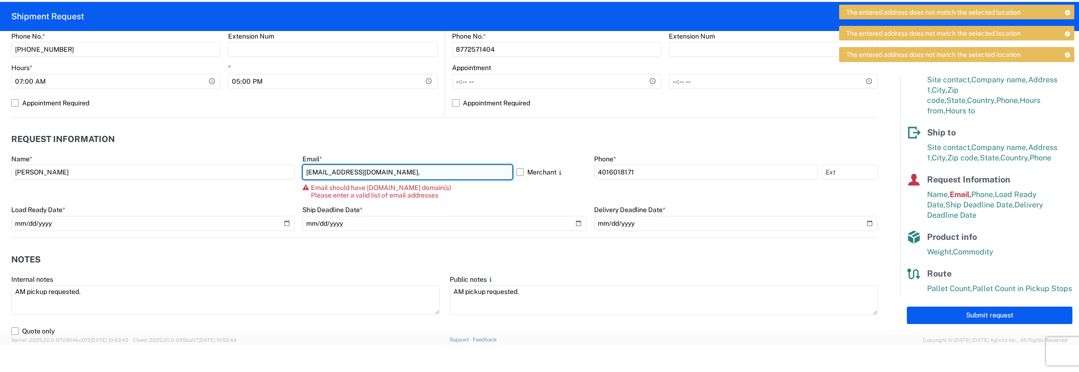
paste input "[EMAIL_ADDRESS][DOMAIN_NAME]"
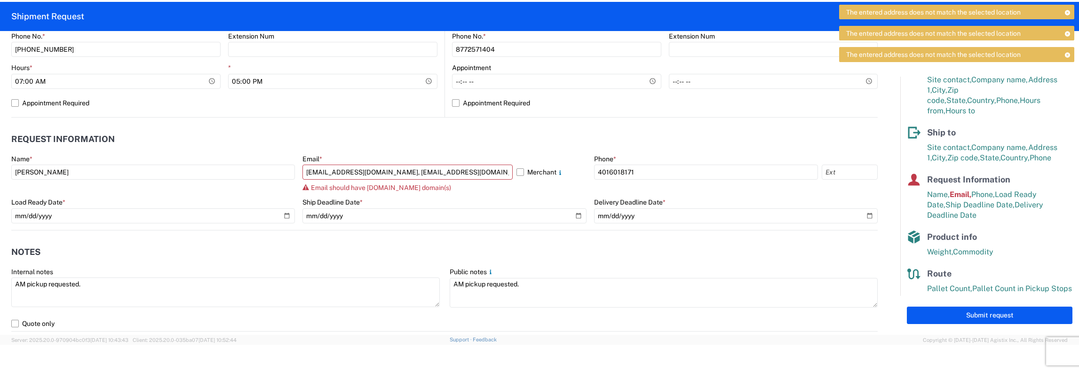
click at [385, 195] on agx-form-control-wrapper-v2 "Email * [EMAIL_ADDRESS][DOMAIN_NAME], [EMAIL_ADDRESS][DOMAIN_NAME] Merchant Ema…" at bounding box center [444, 177] width 284 height 44
click at [461, 193] on agx-form-control-wrapper-v2 "Email * [EMAIL_ADDRESS][DOMAIN_NAME], [EMAIL_ADDRESS][DOMAIN_NAME] Merchant Ema…" at bounding box center [444, 177] width 284 height 44
click at [489, 151] on agx-form-section "Request Information Name * [PERSON_NAME] Email * [EMAIL_ADDRESS][DOMAIN_NAME], …" at bounding box center [444, 179] width 866 height 101
click at [376, 171] on input "[EMAIL_ADDRESS][DOMAIN_NAME], [EMAIL_ADDRESS][DOMAIN_NAME]" at bounding box center [407, 172] width 210 height 15
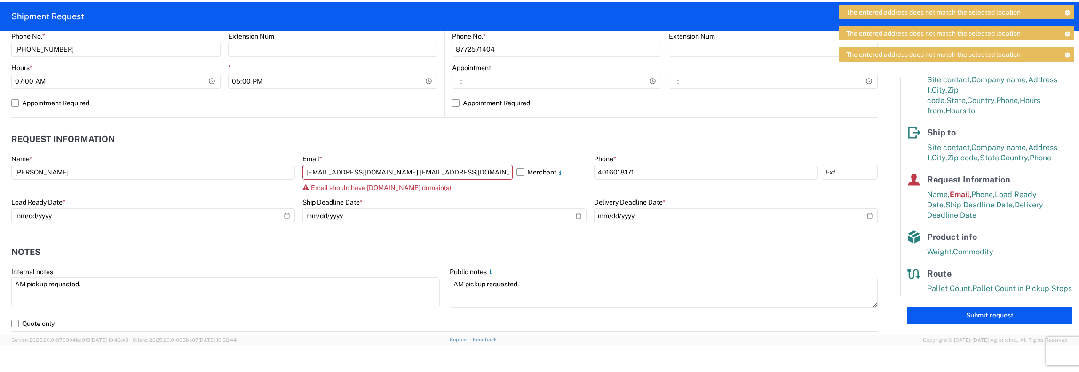
click at [444, 198] on div "Ship Deadline Date *" at bounding box center [444, 202] width 284 height 8
click at [450, 171] on input "[EMAIL_ADDRESS][DOMAIN_NAME],[EMAIL_ADDRESS][DOMAIN_NAME]" at bounding box center [407, 172] width 210 height 15
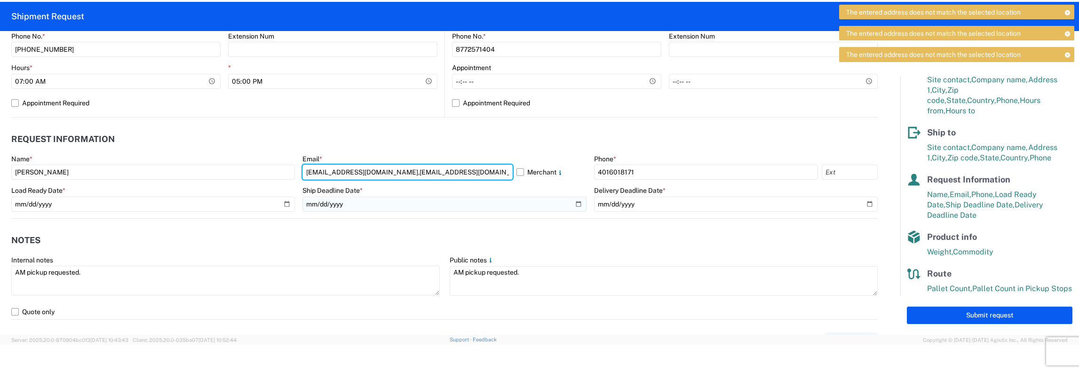
type input "[EMAIL_ADDRESS][DOMAIN_NAME],[EMAIL_ADDRESS][DOMAIN_NAME]"
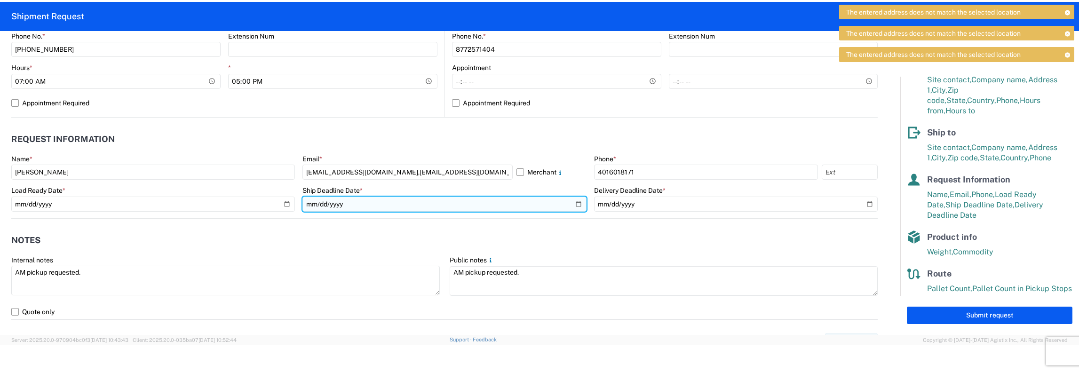
click at [432, 207] on input "[DATE]" at bounding box center [444, 204] width 284 height 15
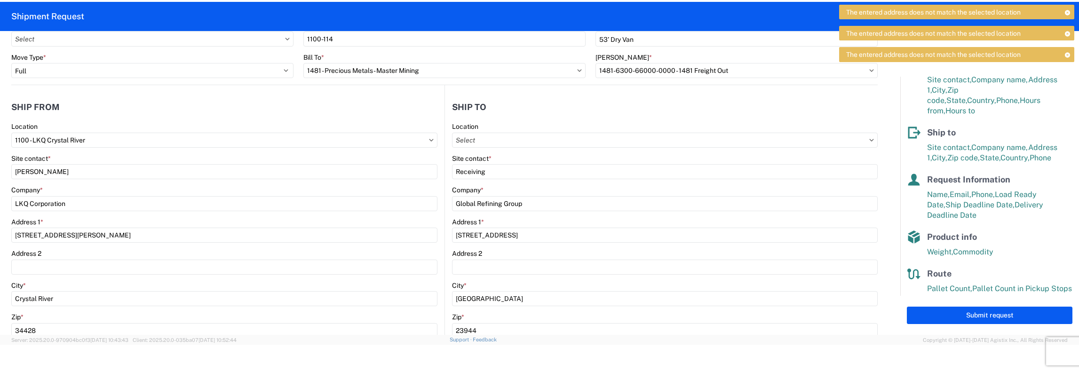
scroll to position [0, 0]
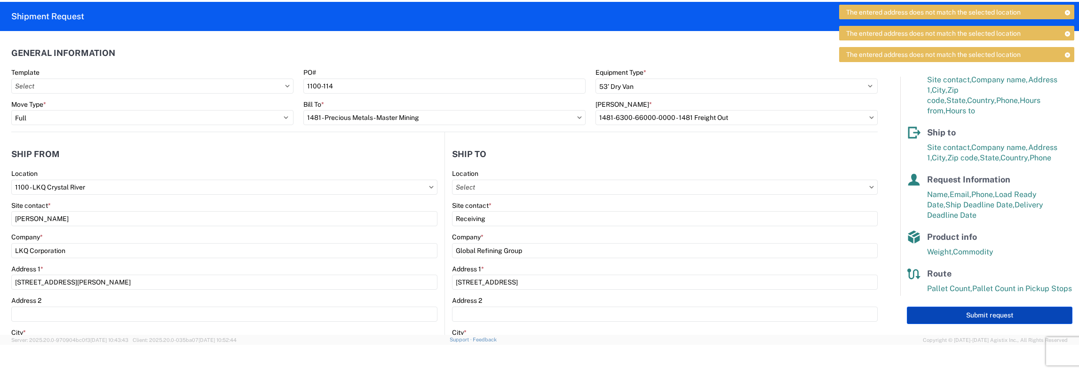
click at [986, 313] on button "Submit request" at bounding box center [990, 315] width 166 height 17
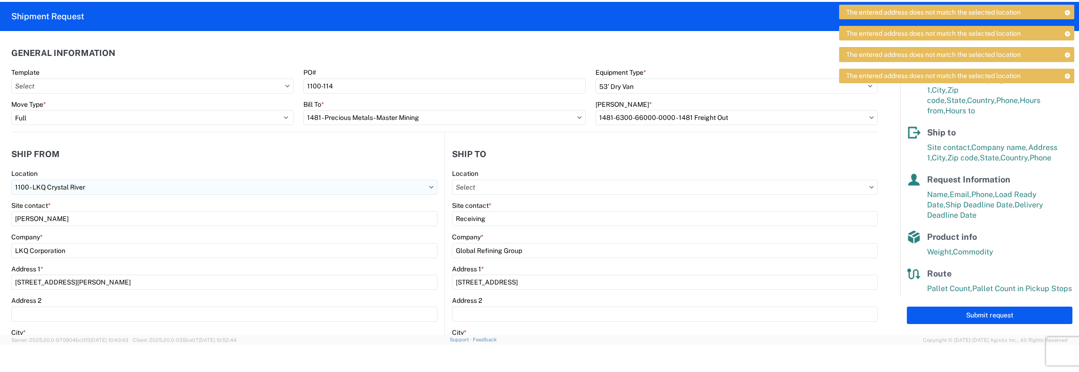
click at [95, 188] on input "1100 - LKQ Crystal River" at bounding box center [224, 187] width 426 height 15
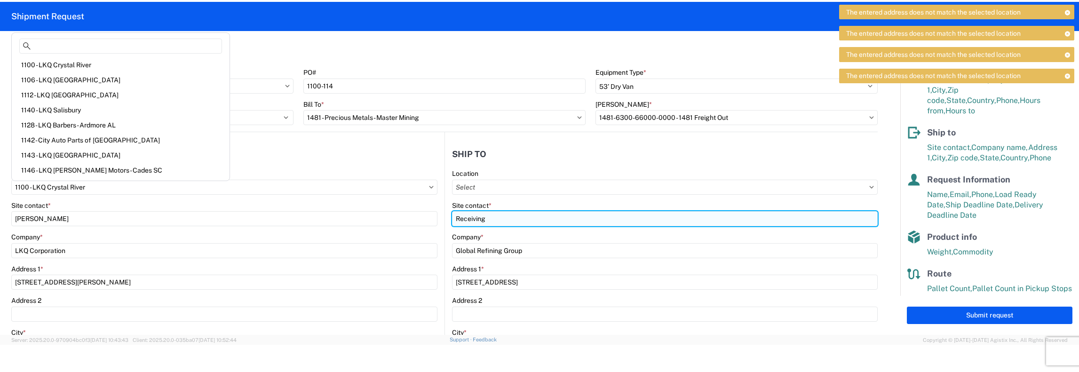
click at [527, 218] on input "Receiving" at bounding box center [665, 218] width 426 height 15
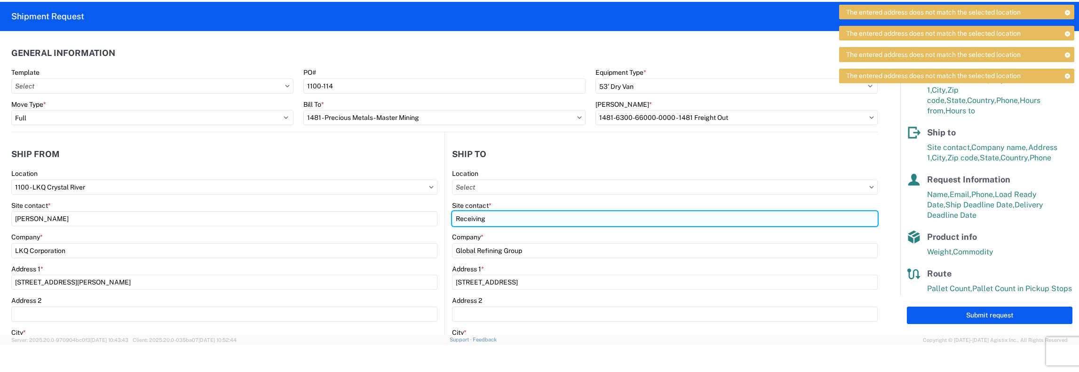
click at [501, 220] on input "Receiving" at bounding box center [665, 218] width 426 height 15
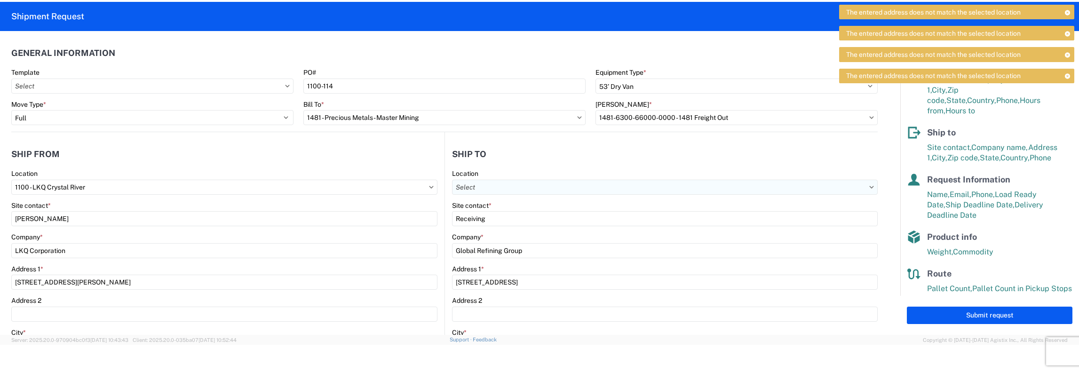
click at [861, 187] on input "text" at bounding box center [665, 187] width 426 height 15
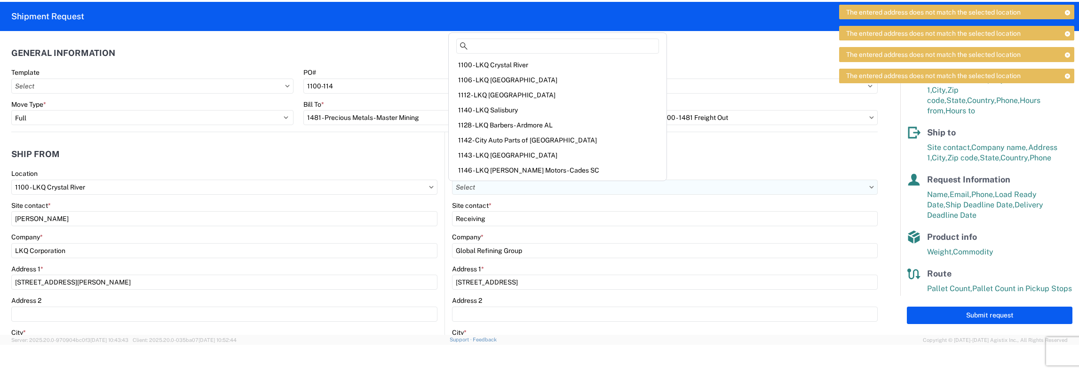
click at [864, 189] on input "text" at bounding box center [665, 187] width 426 height 15
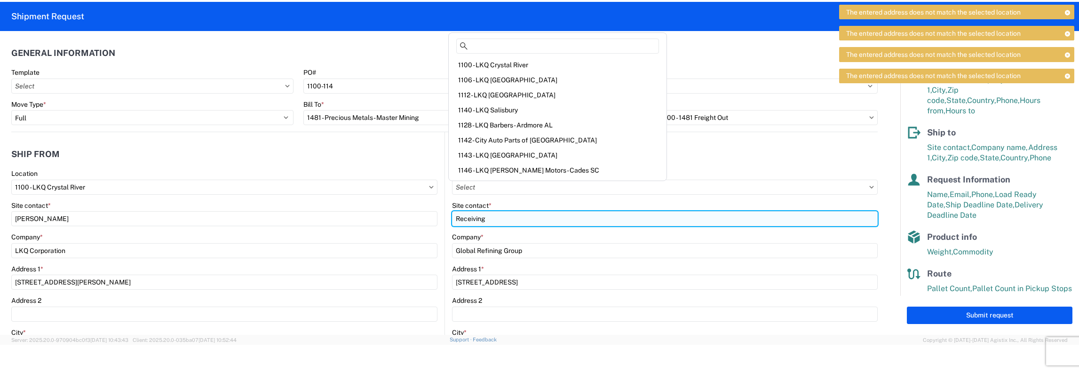
click at [585, 218] on input "Receiving" at bounding box center [665, 218] width 426 height 15
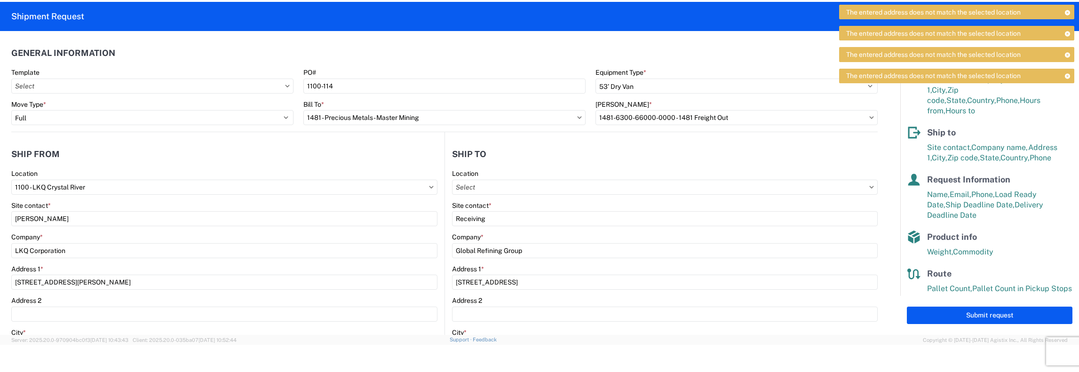
drag, startPoint x: 327, startPoint y: 177, endPoint x: 332, endPoint y: 172, distance: 7.3
click at [327, 177] on div "Location" at bounding box center [224, 173] width 426 height 8
click at [404, 149] on header "Ship from" at bounding box center [227, 153] width 433 height 21
click at [84, 187] on input "1100 - LKQ Crystal River" at bounding box center [224, 187] width 426 height 15
click at [95, 186] on input "1100 - LKQ Crystal River" at bounding box center [224, 187] width 426 height 15
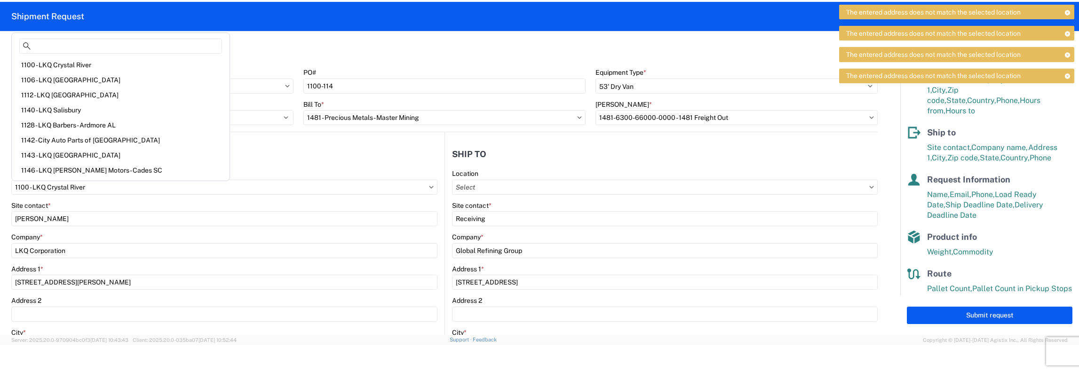
click at [314, 198] on agx-form-control-wrapper-v2 "Location 1100 - LKQ [GEOGRAPHIC_DATA]" at bounding box center [224, 185] width 426 height 32
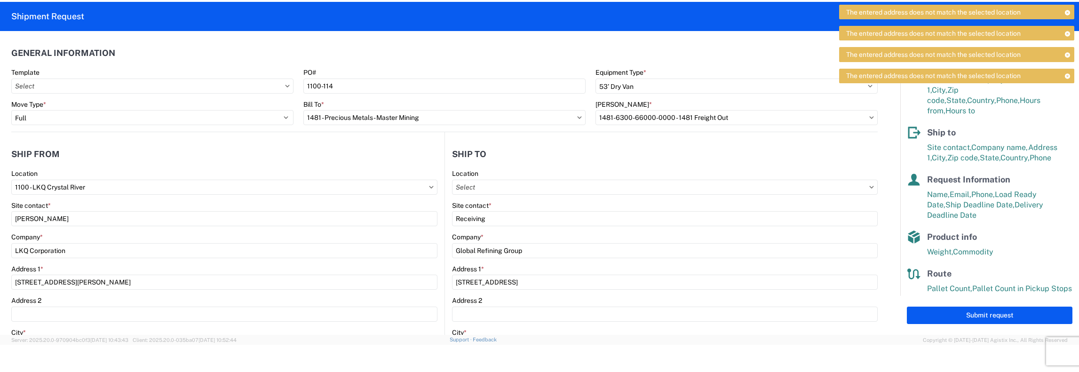
click at [496, 227] on agx-form-control-wrapper-v2 "Site contact * Receiving" at bounding box center [665, 217] width 426 height 32
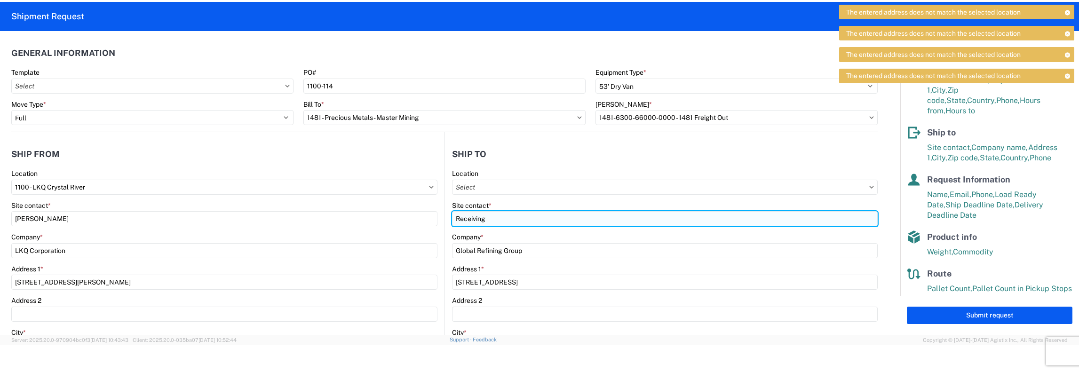
click at [492, 218] on input "Receiving" at bounding box center [665, 218] width 426 height 15
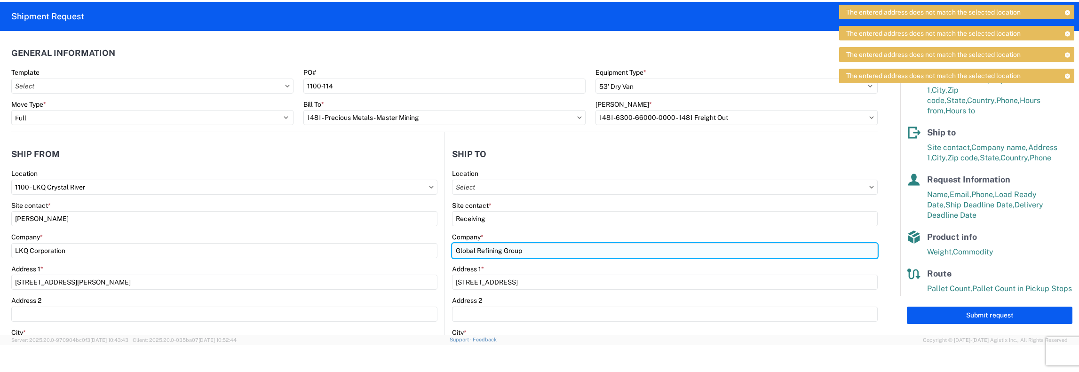
click at [515, 251] on input "Global Refining Group" at bounding box center [665, 250] width 426 height 15
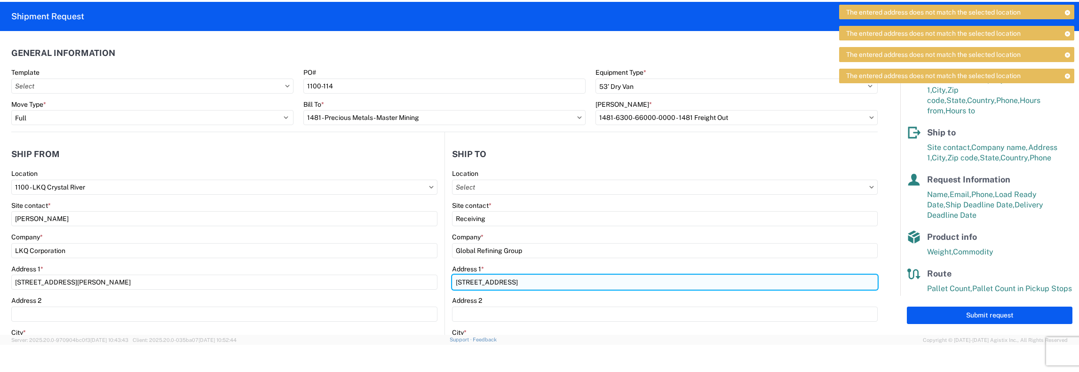
click at [555, 283] on input "[STREET_ADDRESS]" at bounding box center [665, 282] width 426 height 15
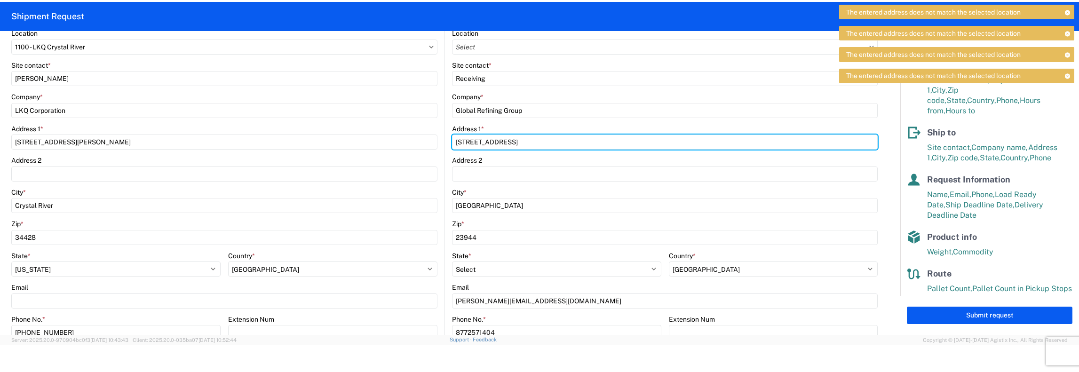
scroll to position [47, 0]
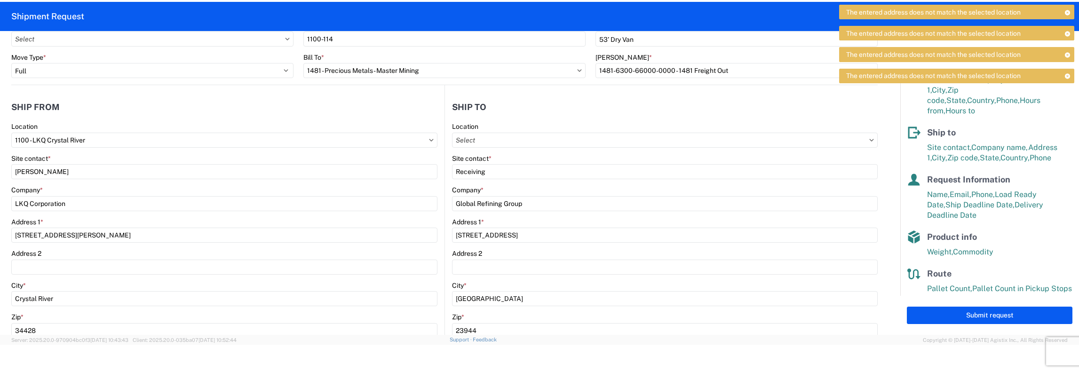
click at [960, 345] on body "The entered address does not match the selected location The entered address do…" at bounding box center [539, 186] width 1079 height 372
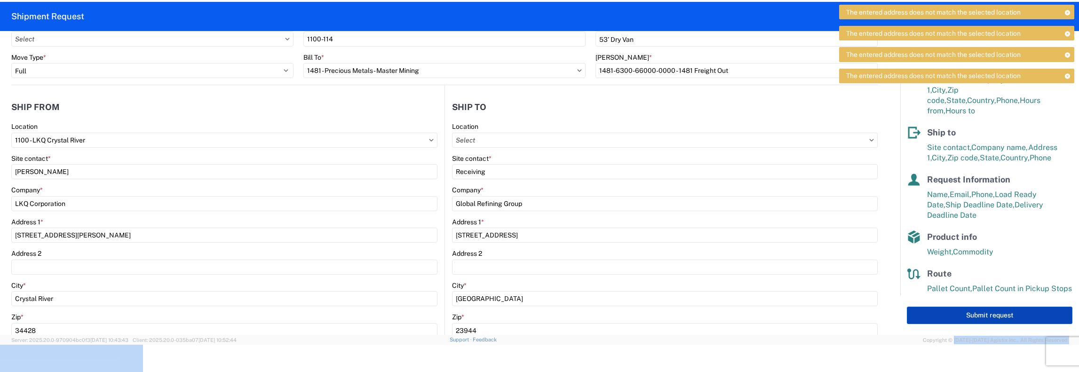
click at [989, 316] on button "Submit request" at bounding box center [990, 315] width 166 height 17
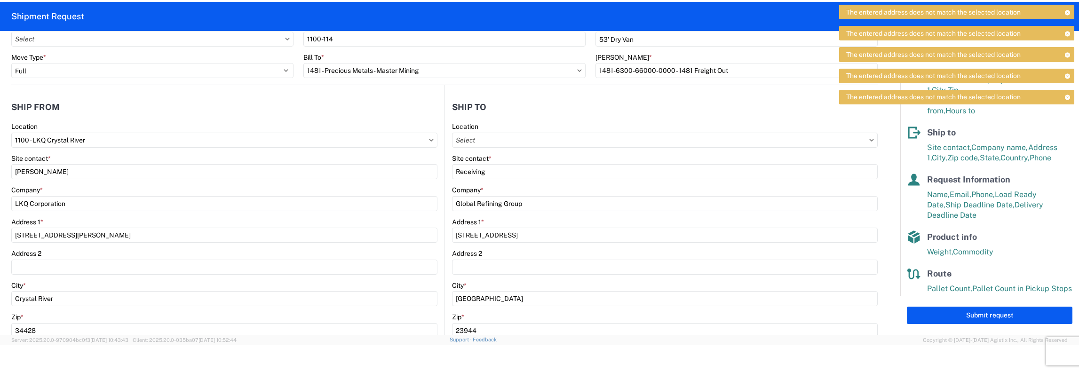
click at [648, 81] on agx-form-control-wrapper-v2 "[PERSON_NAME] * 1481-6300-66000-0000 - 1481 Freight Out" at bounding box center [736, 69] width 292 height 32
click at [650, 77] on input "1481-6300-66000-0000 - 1481 Freight Out" at bounding box center [736, 70] width 282 height 15
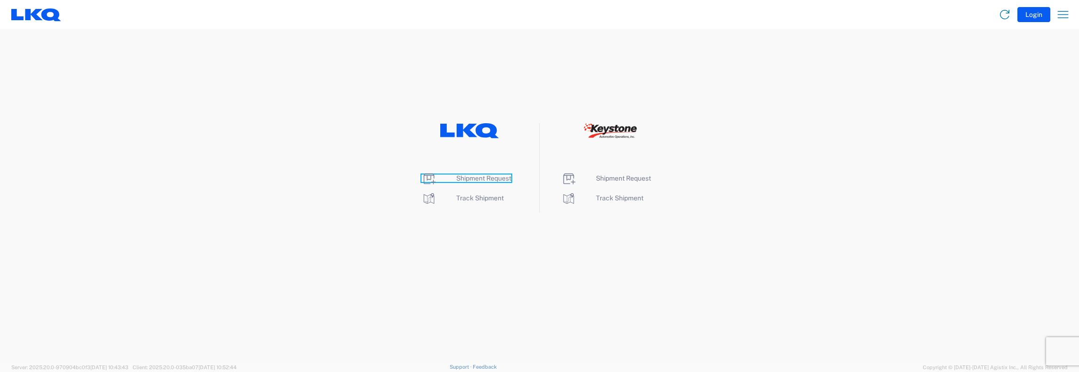
click at [490, 178] on span "Shipment Request" at bounding box center [483, 178] width 55 height 8
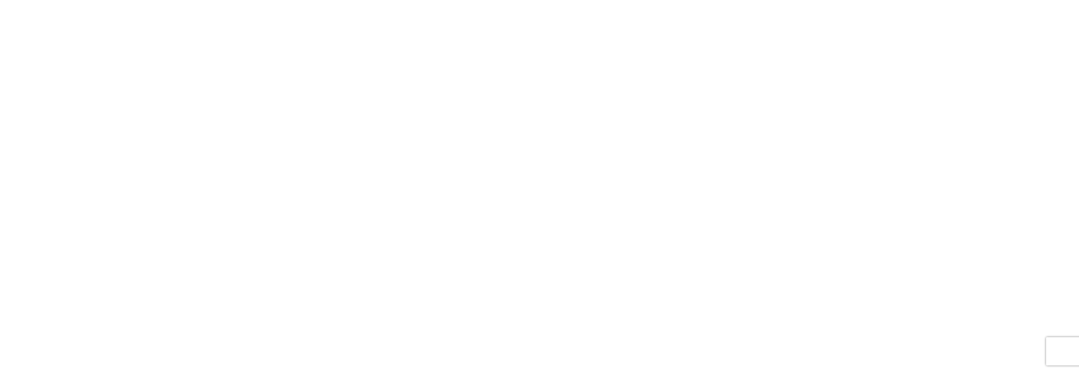
select select "FULL"
select select "LBS"
select select "IN"
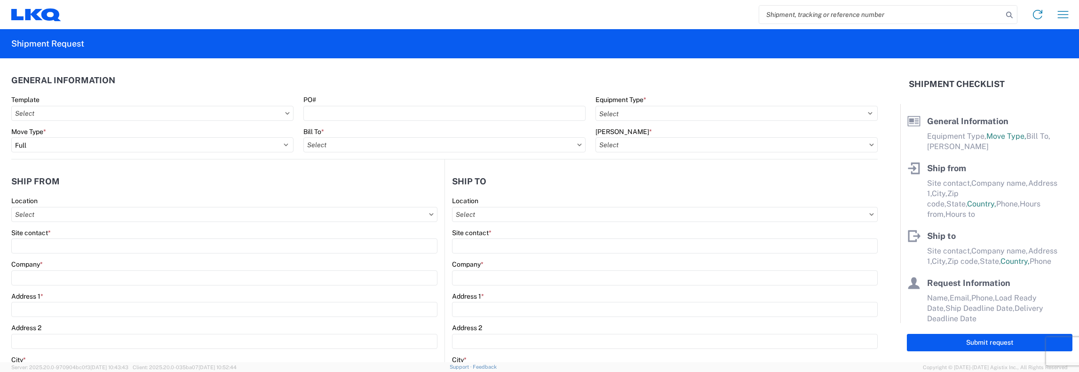
click at [760, 15] on input "search" at bounding box center [881, 15] width 244 height 18
type input "56953010"
click at [1009, 16] on icon at bounding box center [1009, 14] width 13 height 13
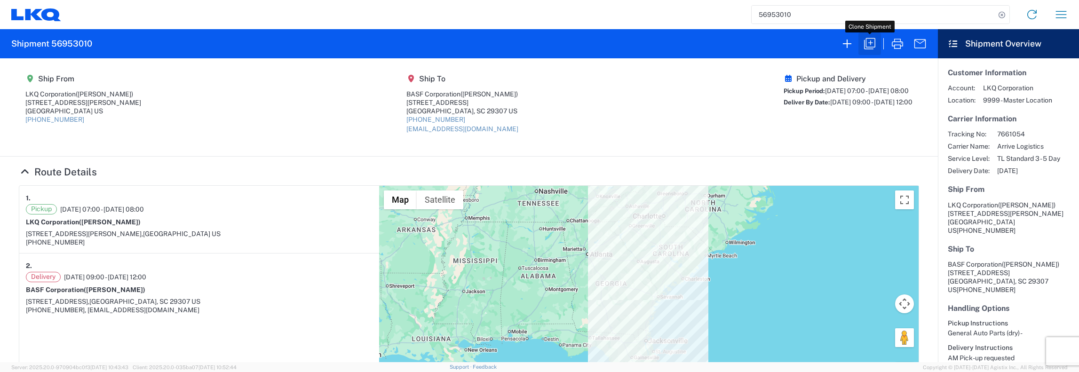
click at [874, 44] on icon "button" at bounding box center [869, 43] width 15 height 15
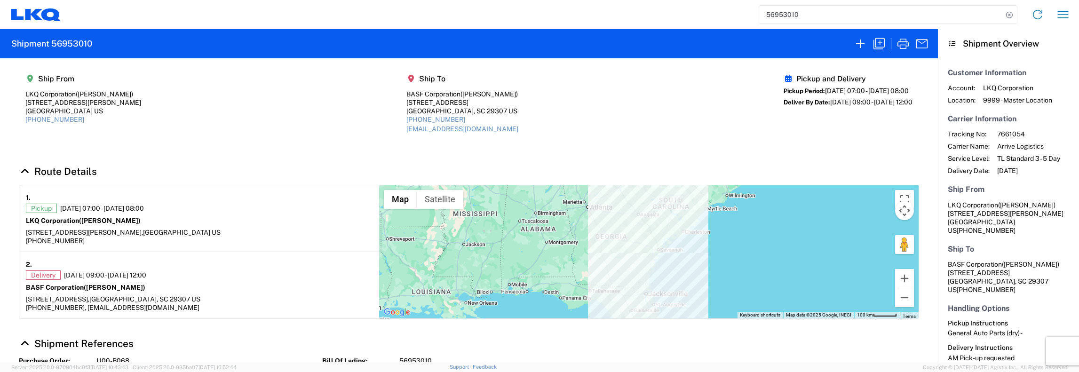
select select "FULL"
select select "US"
select select "LBS"
select select "IN"
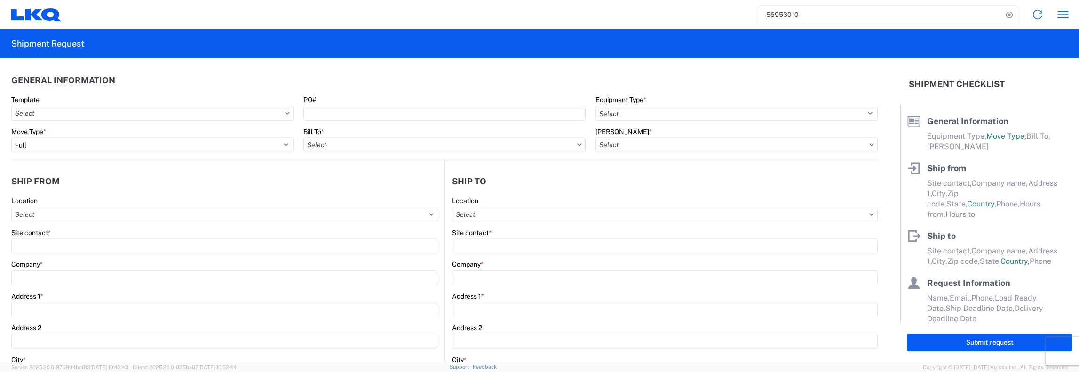
select select "STDV"
type input "[PERSON_NAME]"
type input "LKQ Corporation"
type input "[STREET_ADDRESS][PERSON_NAME]"
type input "Crystal River"
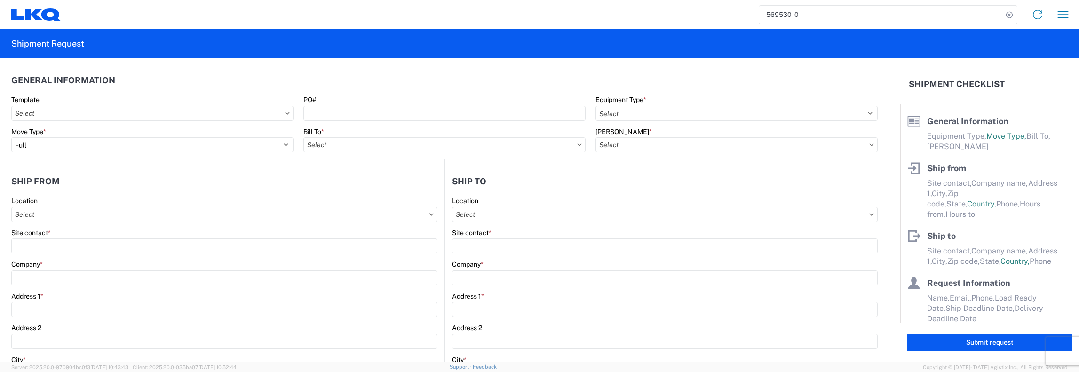
type input "34429"
type input "Jason Garza"
type input "BASF Corporation"
type input "230 Old Converse Road"
type input "Spartanburg"
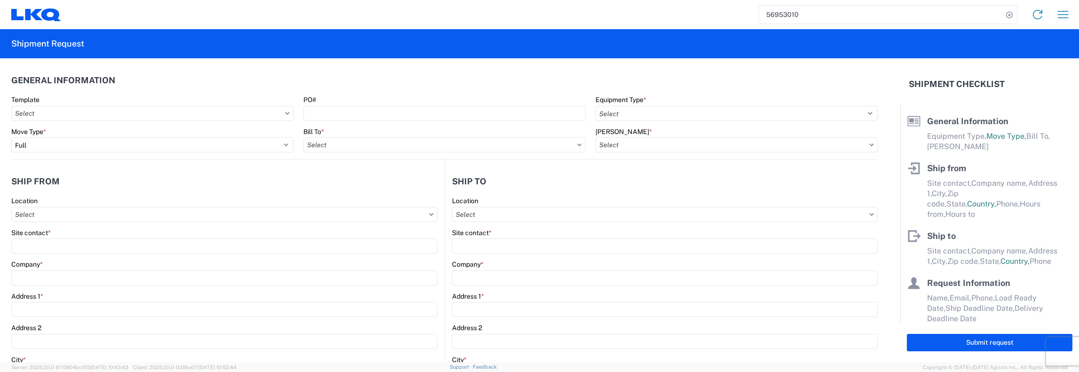
type input "29307"
type input "converse-logistics@basf-catalystsmetals.com"
type input "John Keating"
type input "hwmcdougal@lkqcorp.com, jfkeating@lkqcorp.com"
type input "401-601-8171"
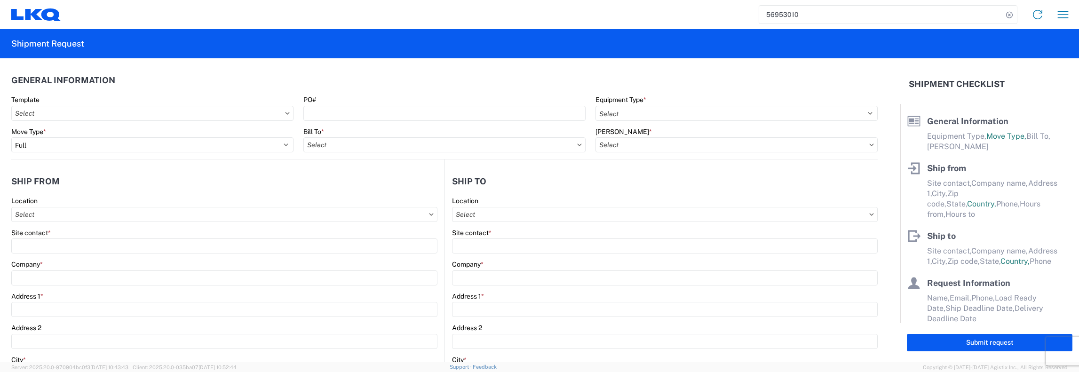
type input "2025-09-30"
type input "2025-10-01"
type textarea "AM Pick-up requested. This is the second pickup for the same day. Needed an add…"
type textarea "AM Pick-up requested"
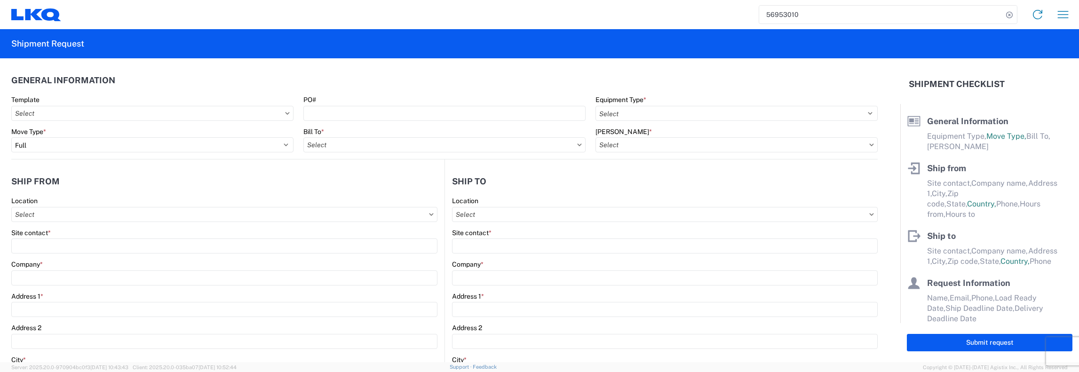
type input "20000"
type input "General Auto Parts (dry)"
type input "20"
type input "1"
type input "4"
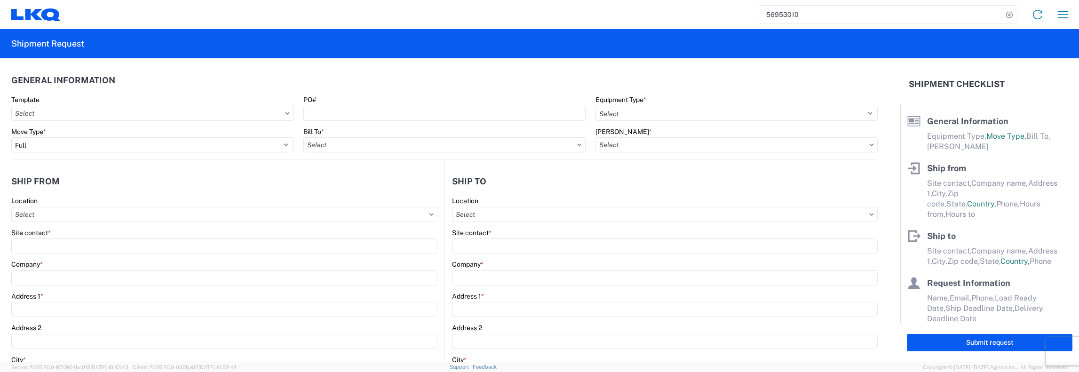
type input "0.67"
select select "FT"
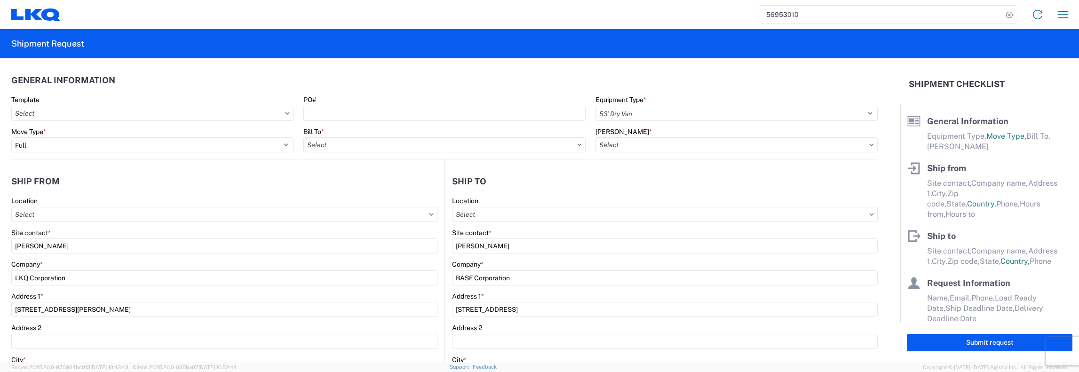
type input "1481-6300-66000-0000 - 1481 Freight Out"
type input "1100 - LKQ Crystal River"
type input "1481 - Precious Metals - Master Mining"
select select "FL"
select select "US"
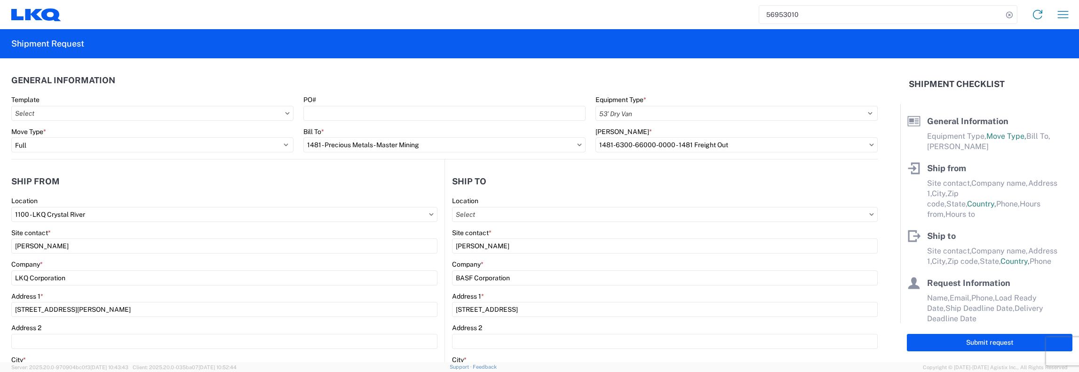
select select "SC"
select select "US"
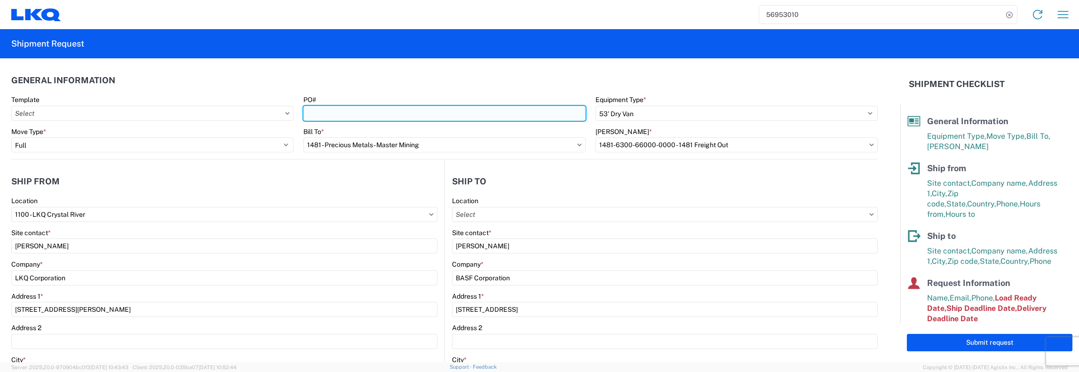
click at [307, 120] on input "PO#" at bounding box center [444, 113] width 282 height 15
drag, startPoint x: 321, startPoint y: 114, endPoint x: 329, endPoint y: 114, distance: 8.5
click at [321, 114] on input "1100-" at bounding box center [444, 113] width 282 height 15
type input "1100-114"
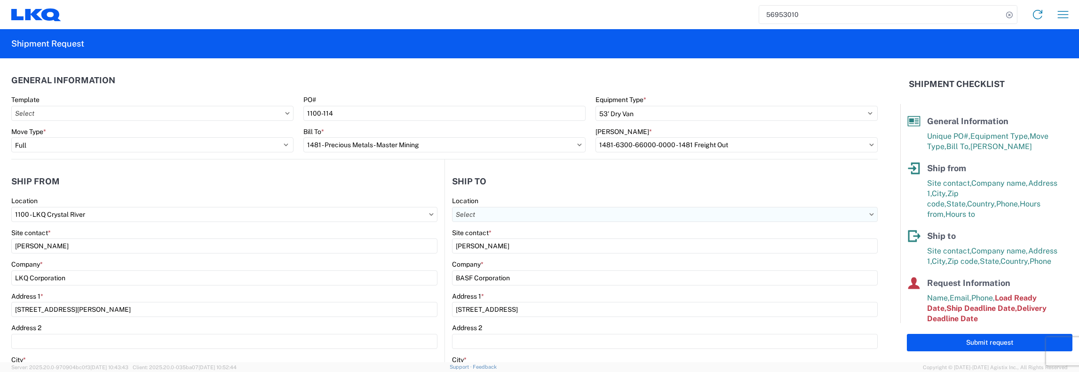
click at [572, 219] on input "text" at bounding box center [665, 214] width 426 height 15
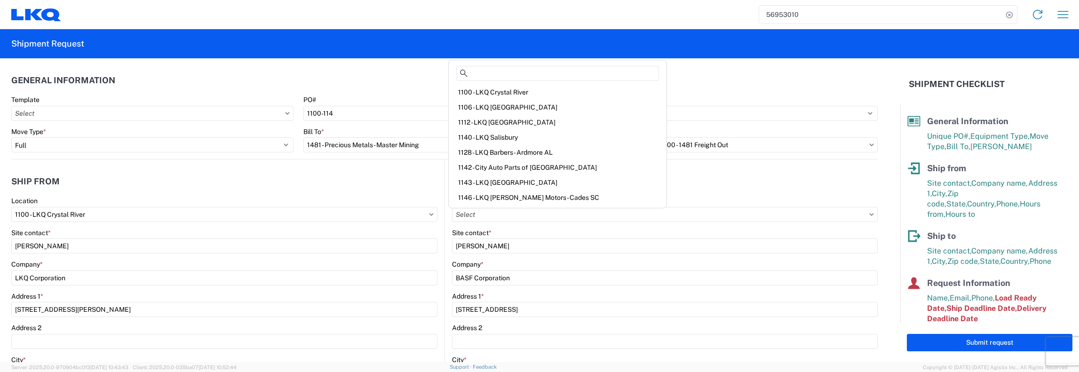
click at [628, 296] on div "Address 1 *" at bounding box center [665, 296] width 426 height 8
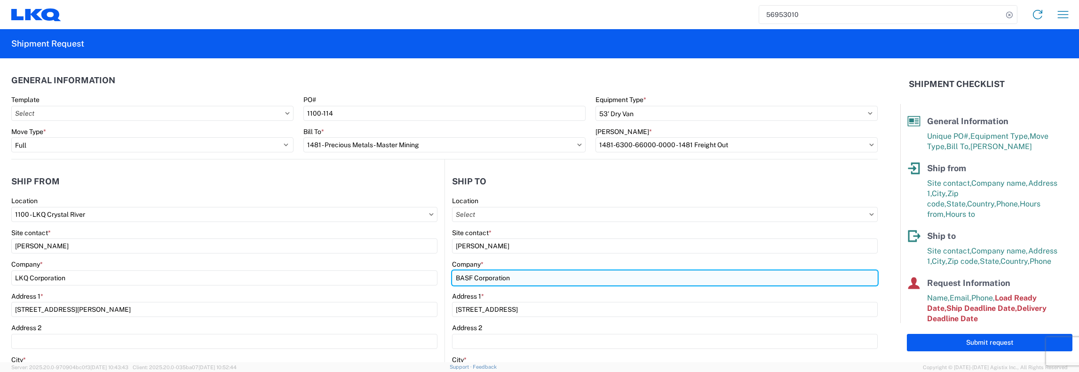
click at [514, 281] on input "BASF Corporation" at bounding box center [665, 277] width 426 height 15
type input "B"
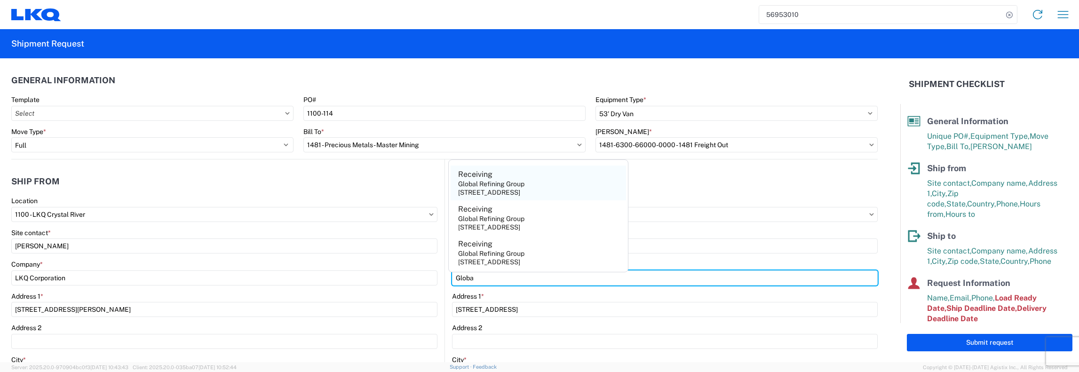
type input "Global Refining Group"
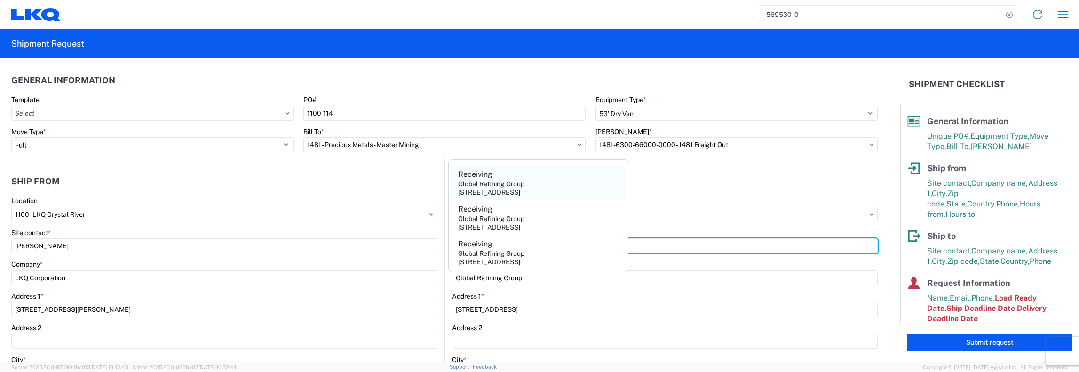
type input "[PERSON_NAME]"
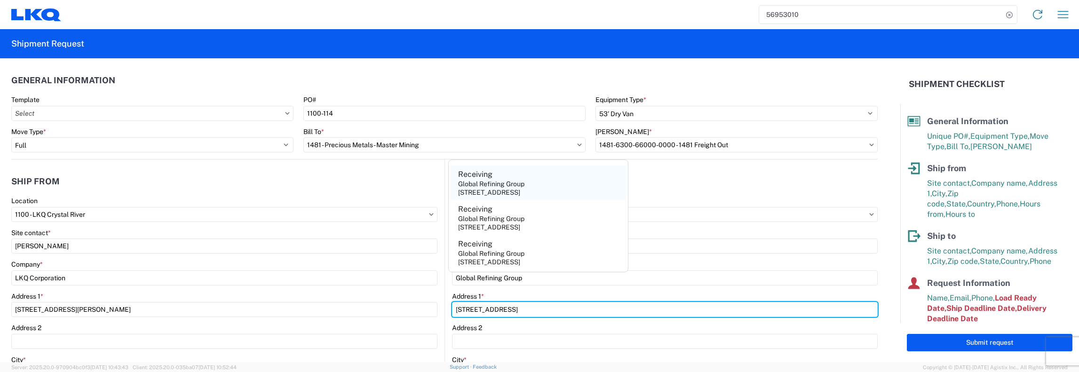
type input "[STREET_ADDRESS]"
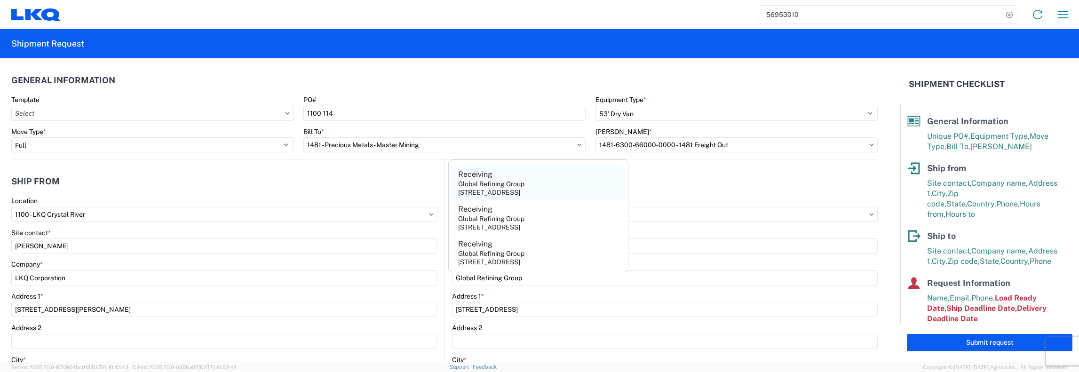
type input "[GEOGRAPHIC_DATA]"
type input "23944"
select select "VA"
type input "[PERSON_NAME][EMAIL_ADDRESS][DOMAIN_NAME]"
click at [487, 184] on div "Global Refining Group" at bounding box center [491, 184] width 66 height 8
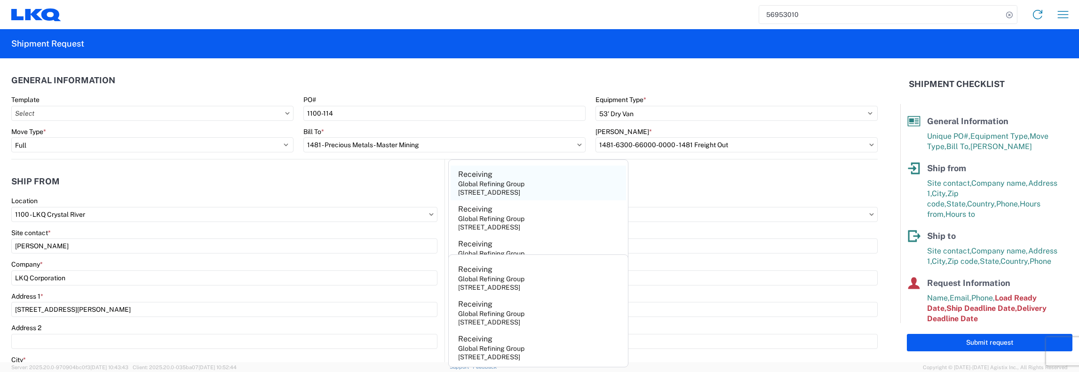
type input "Receiving"
type input "amanda@globalrefininggroup.com"
type input "877-257-1404"
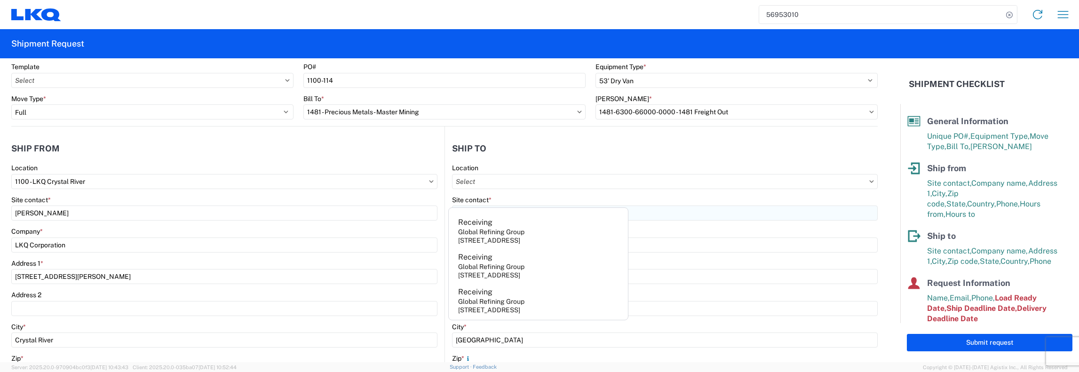
scroll to position [47, 0]
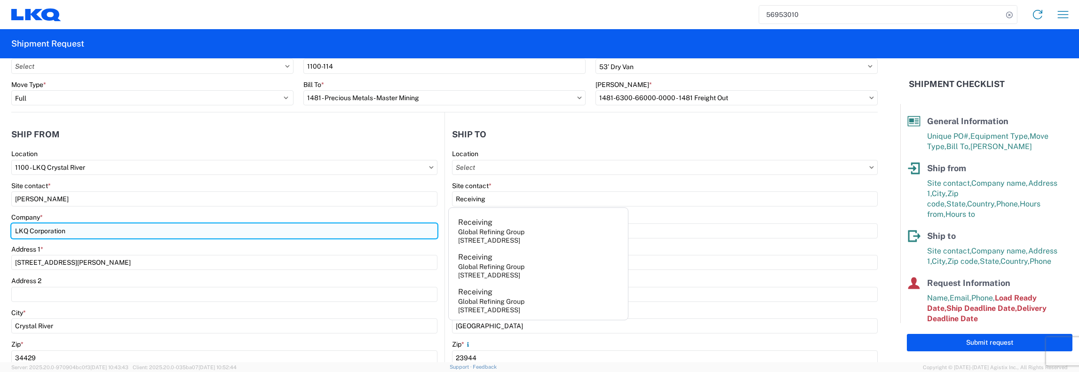
click at [371, 235] on input "LKQ Corporation" at bounding box center [224, 230] width 426 height 15
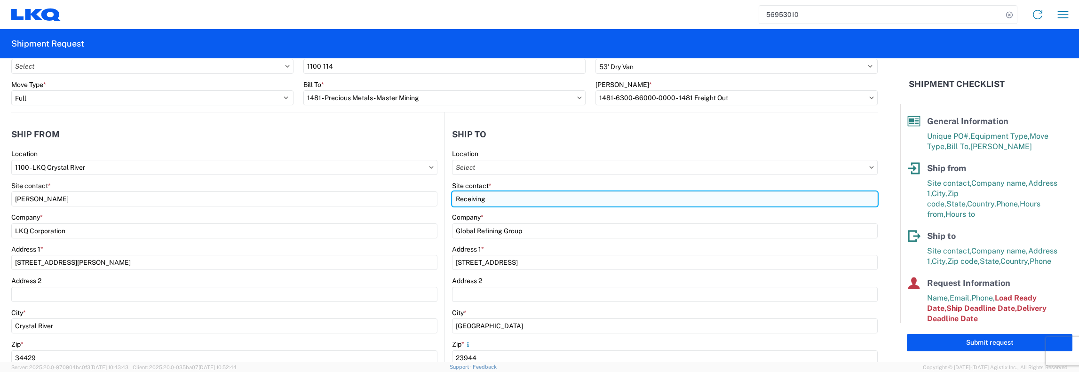
click at [610, 191] on input "Receiving" at bounding box center [665, 198] width 426 height 15
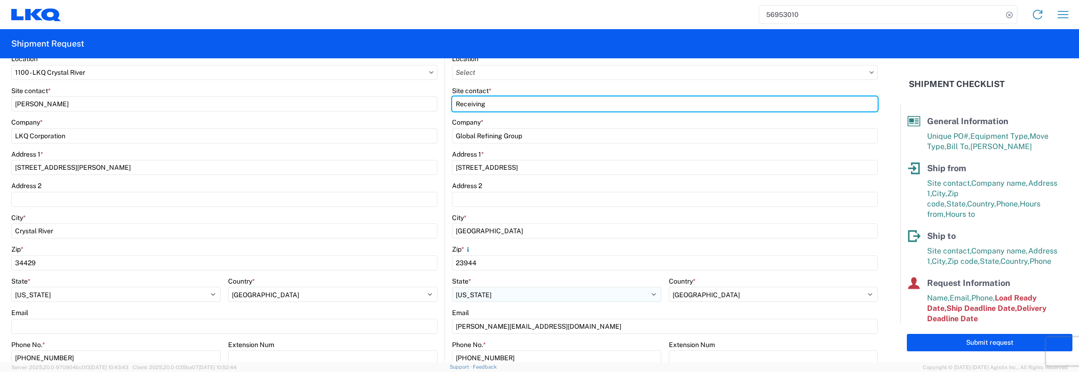
scroll to position [141, 0]
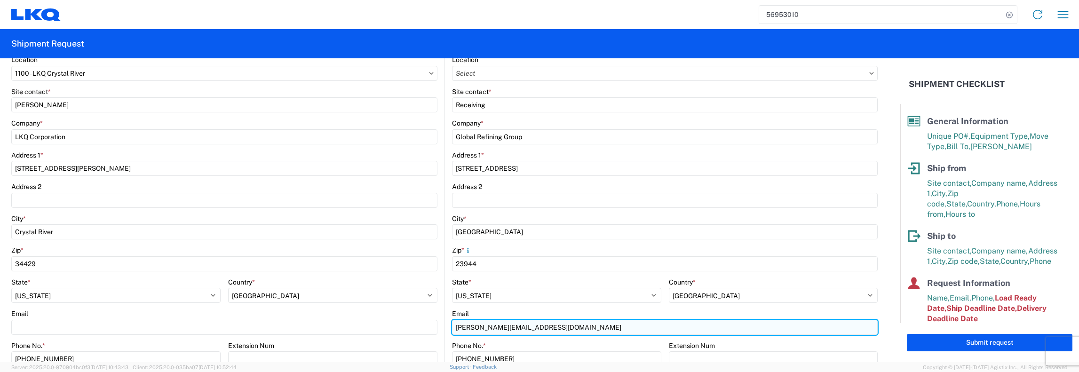
click at [477, 327] on input "amanda@globalrefininggroup.com" at bounding box center [665, 327] width 426 height 15
type input "[PERSON_NAME][EMAIL_ADDRESS][DOMAIN_NAME]"
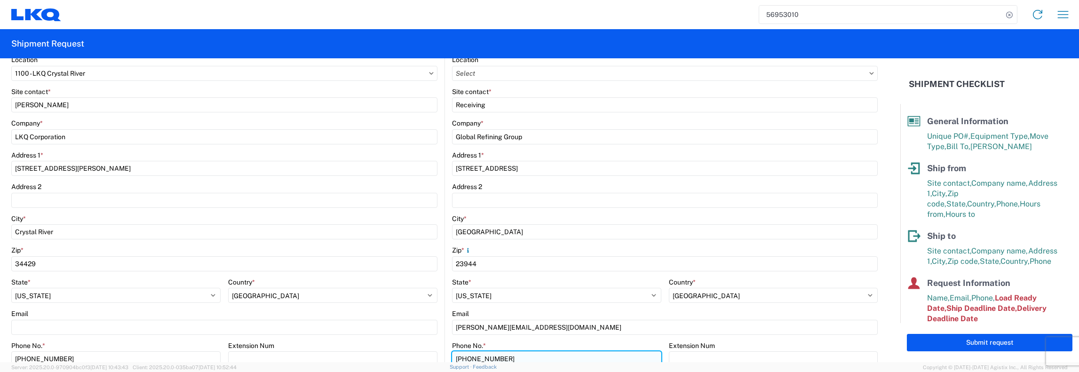
click at [571, 360] on input "877-257-1404" at bounding box center [556, 358] width 209 height 15
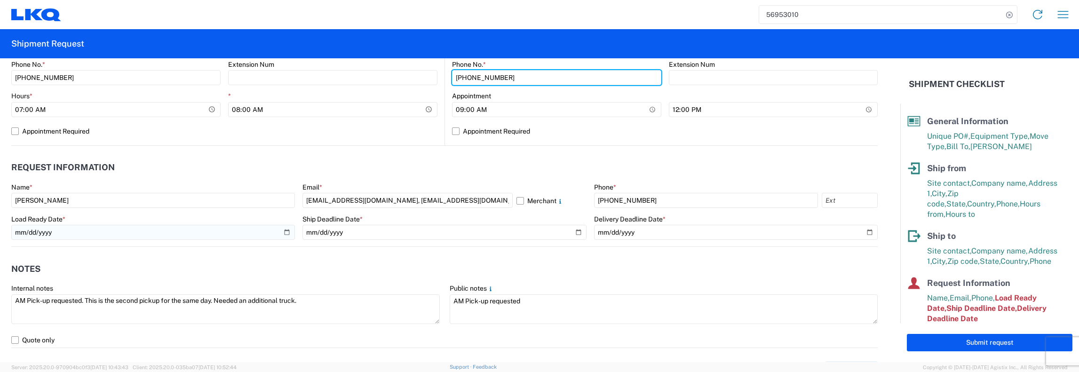
scroll to position [423, 0]
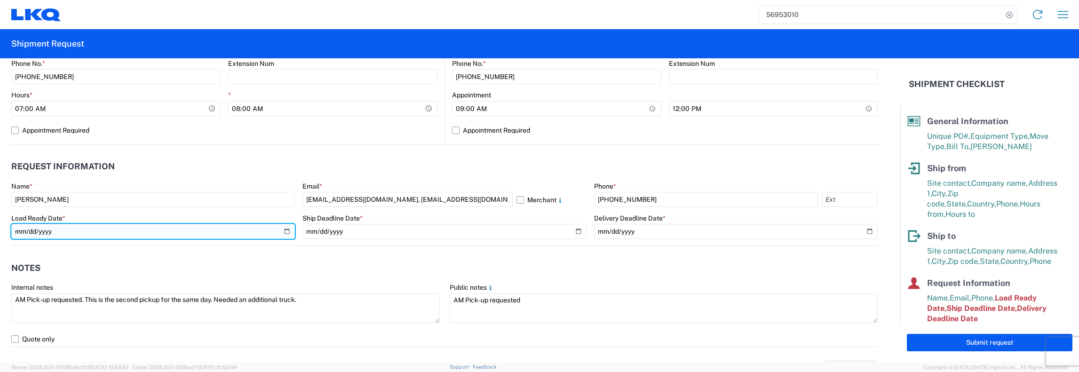
click at [284, 231] on input "2025-09-30" at bounding box center [153, 231] width 284 height 15
type input "[DATE]"
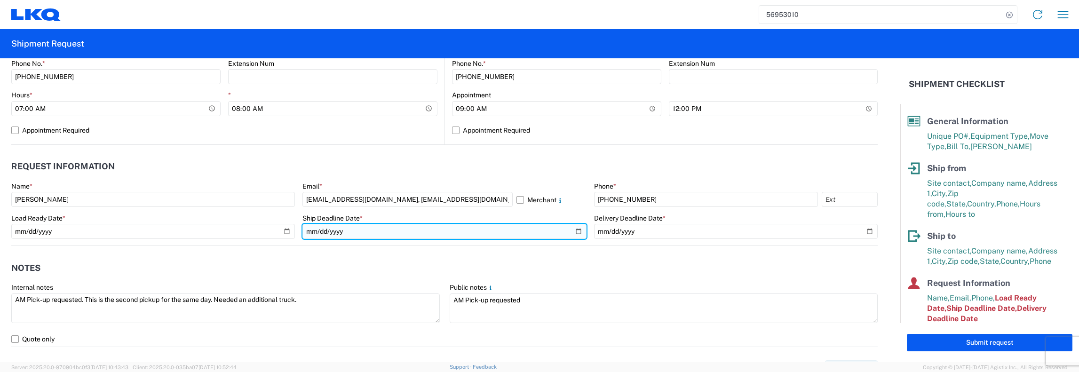
click at [575, 231] on input "2025-09-30" at bounding box center [444, 231] width 284 height 15
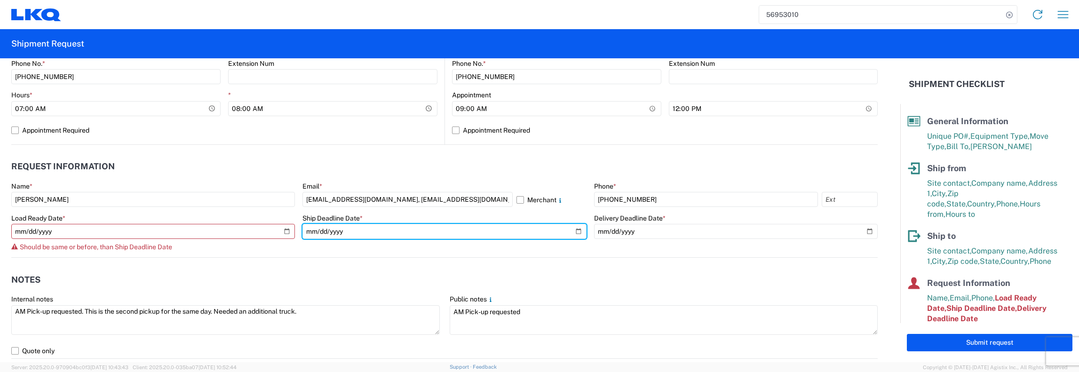
type input "[DATE]"
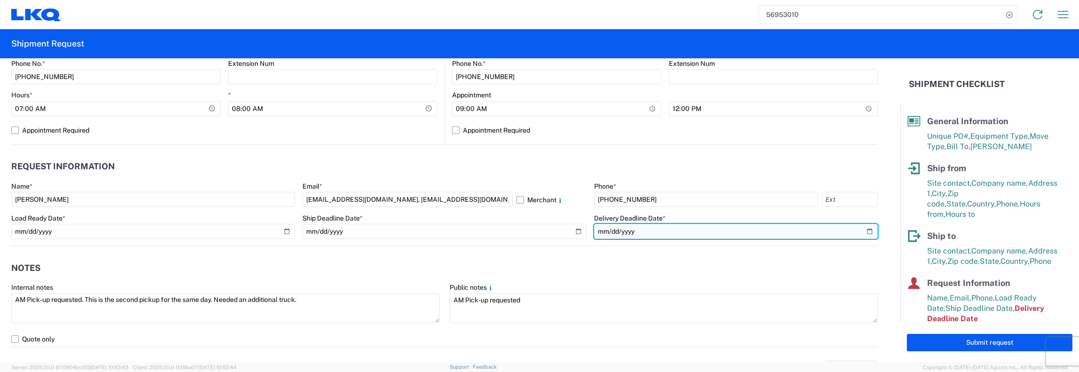
click at [861, 230] on input "2025-10-01" at bounding box center [736, 231] width 284 height 15
type input "[DATE]"
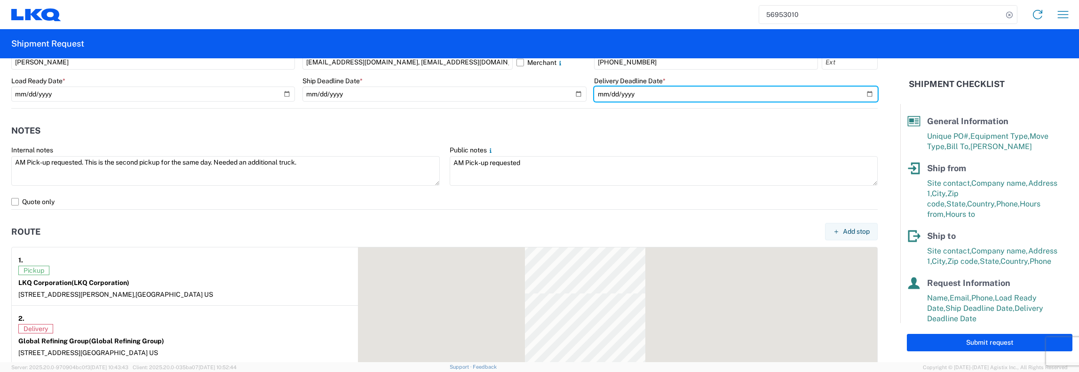
scroll to position [564, 0]
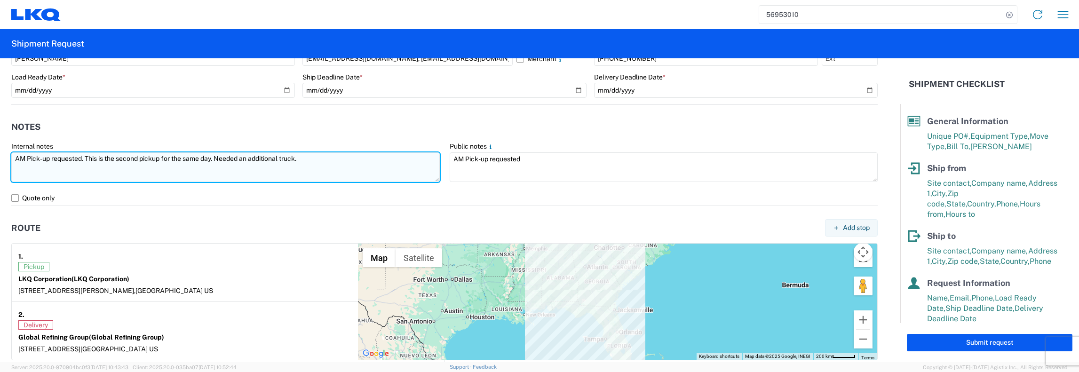
click at [303, 159] on textarea "AM Pick-up requested. This is the second pickup for the same day. Needed an add…" at bounding box center [225, 167] width 428 height 30
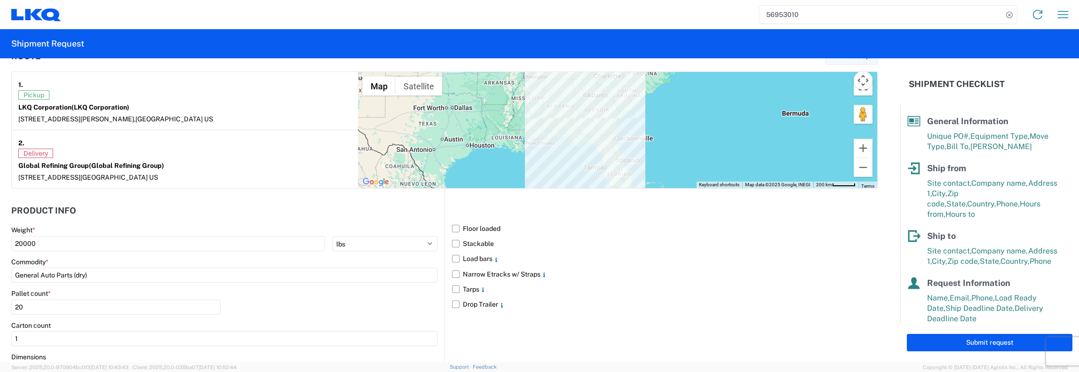
scroll to position [752, 0]
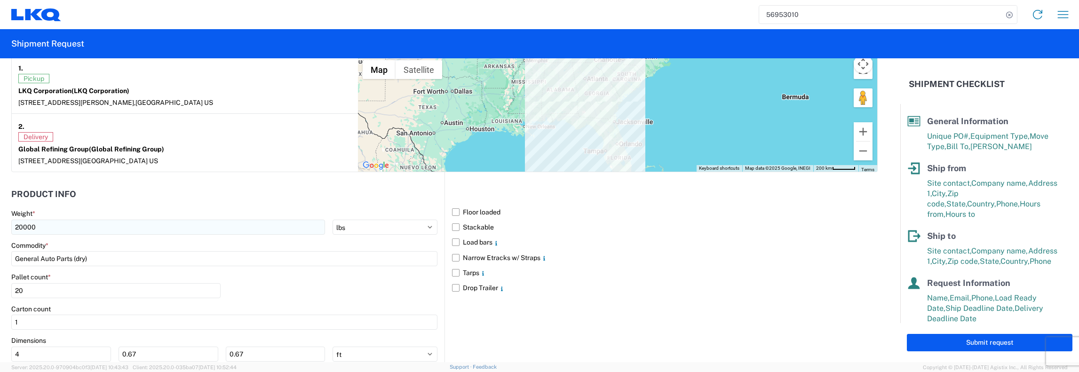
type textarea "AM Pick-up requested."
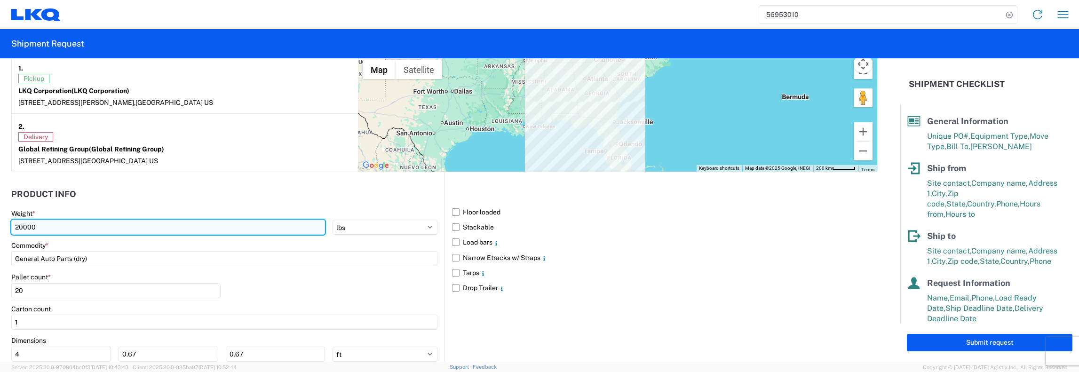
click at [22, 223] on input "20000" at bounding box center [168, 227] width 314 height 15
type input "30000"
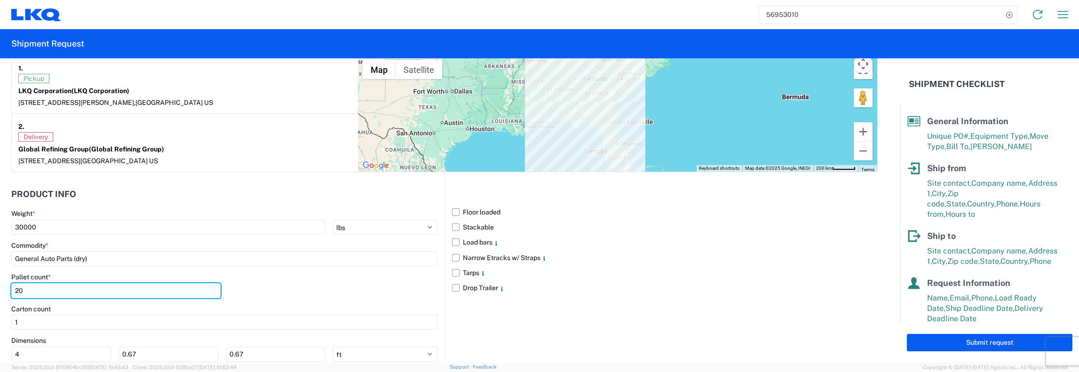
click at [20, 284] on input "20" at bounding box center [115, 290] width 209 height 15
click at [25, 290] on input "20" at bounding box center [115, 290] width 209 height 15
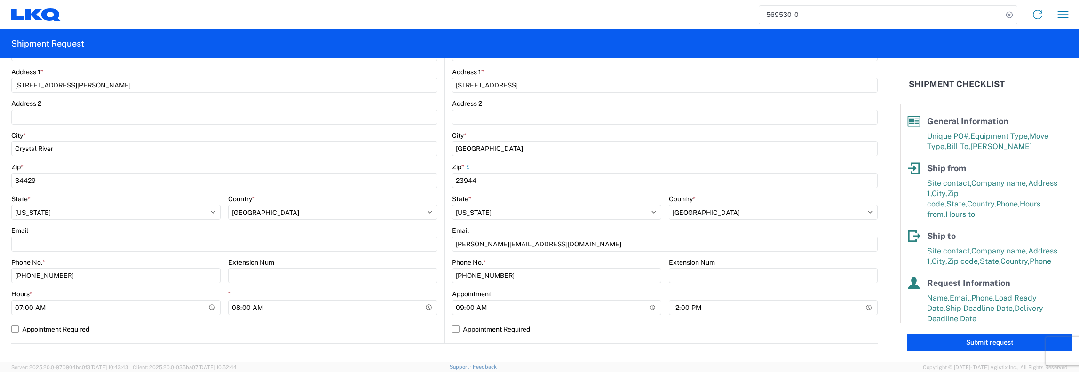
scroll to position [329, 0]
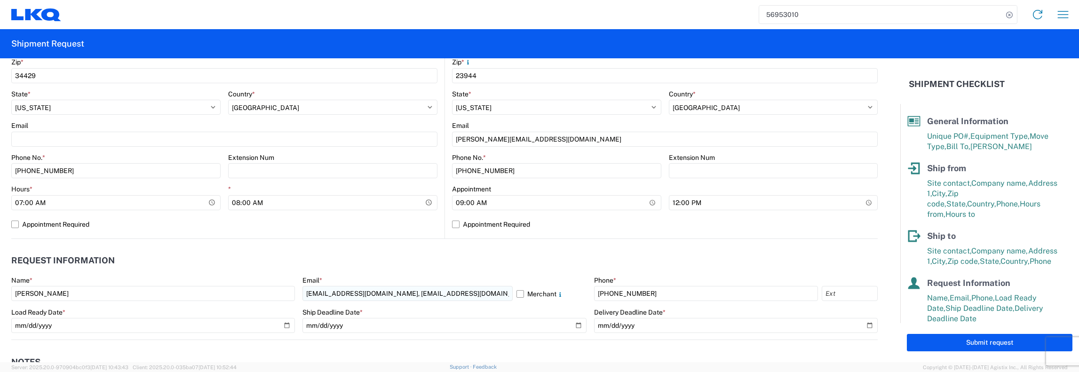
type input "26"
click at [465, 296] on input "hwmcdougal@lkqcorp.com, jfkeating@lkqcorp.com" at bounding box center [407, 293] width 210 height 15
click at [995, 344] on button "Submit request" at bounding box center [990, 342] width 166 height 17
